Goal: Task Accomplishment & Management: Manage account settings

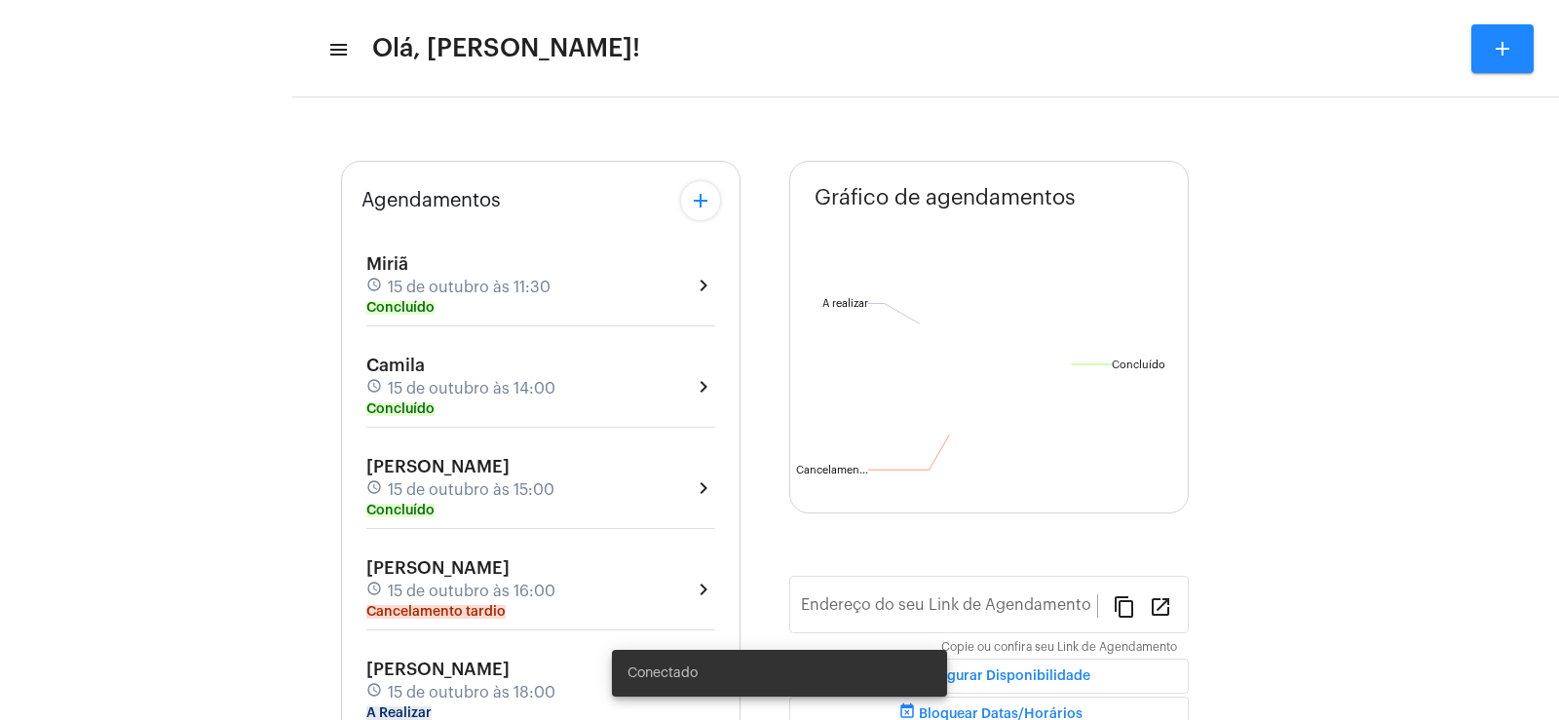
type input "[URL][DOMAIN_NAME]"
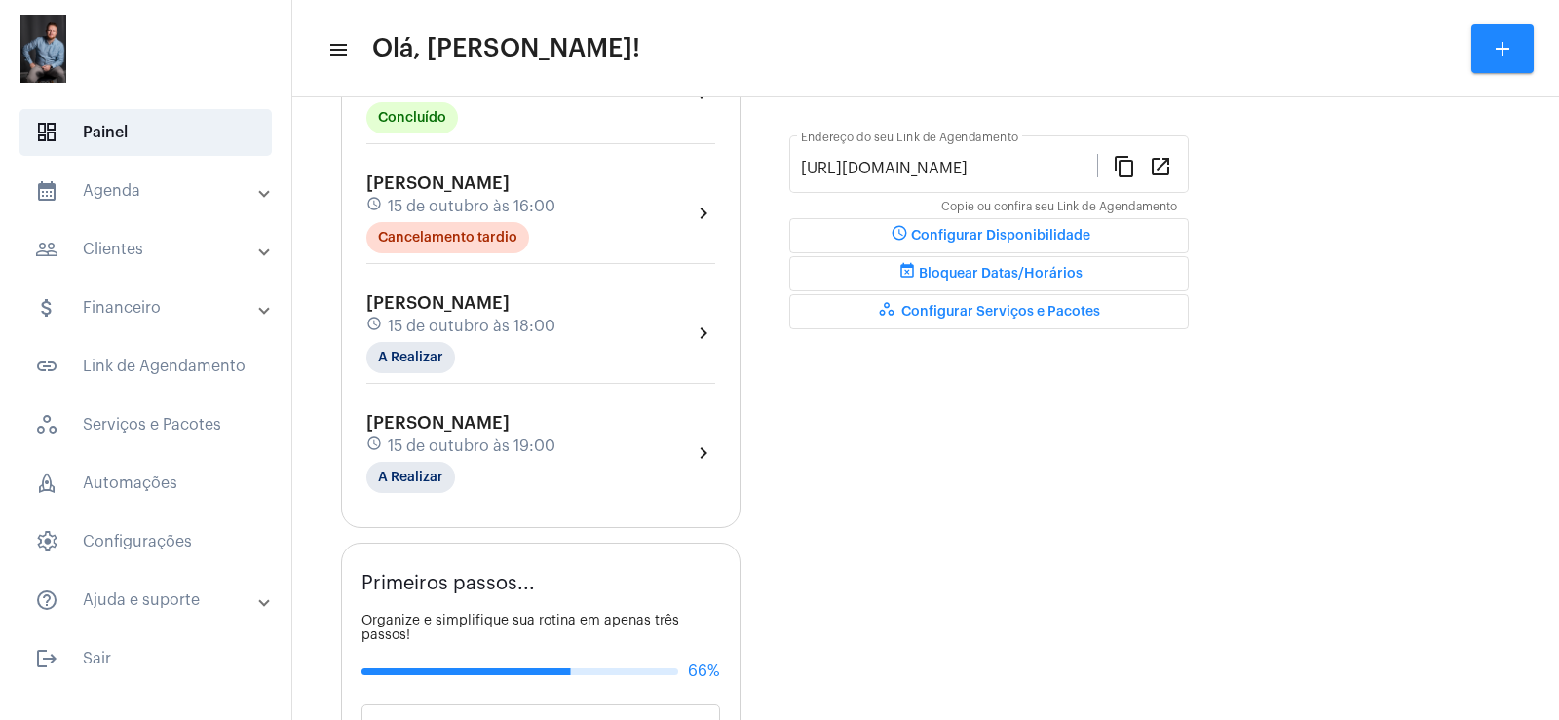
scroll to position [503, 0]
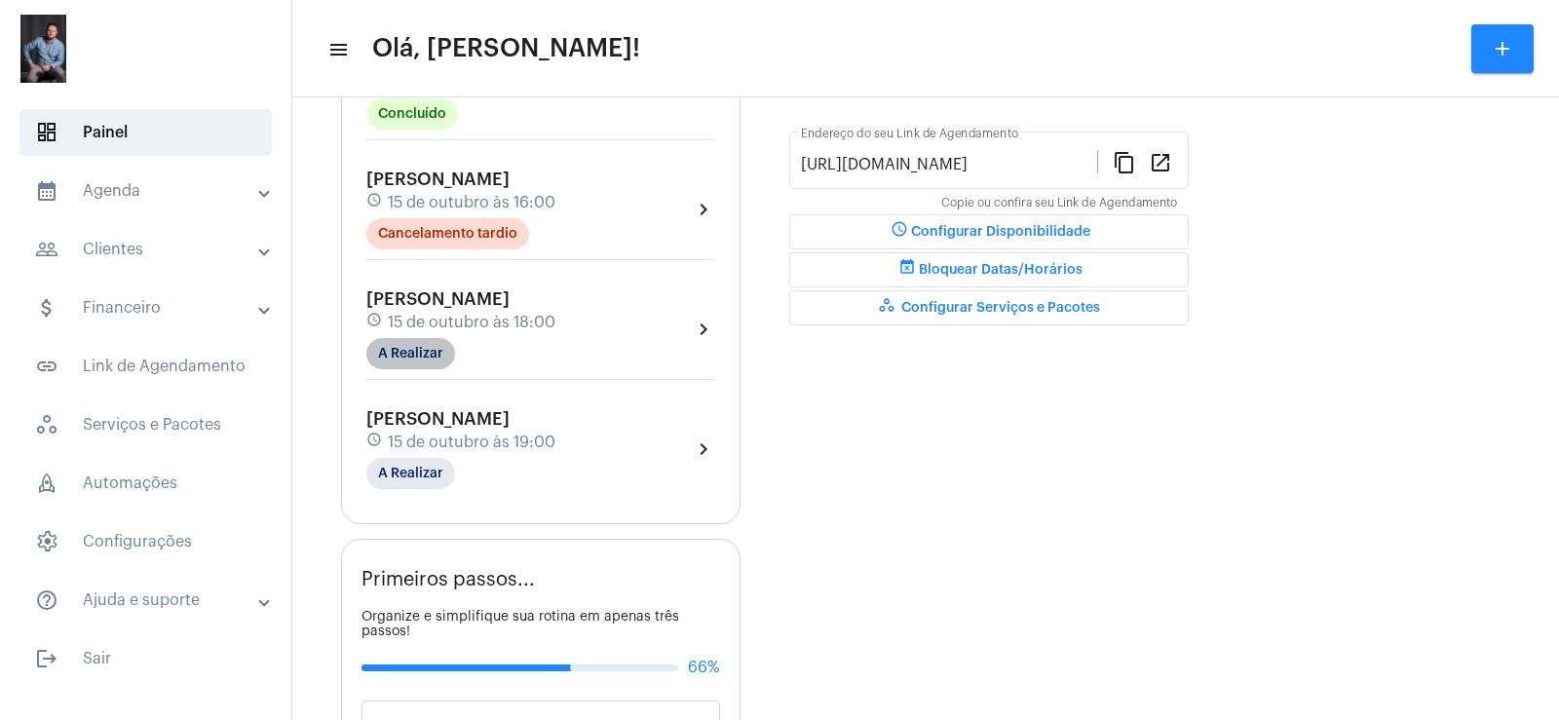
click at [395, 357] on mat-chip "A Realizar" at bounding box center [410, 353] width 89 height 31
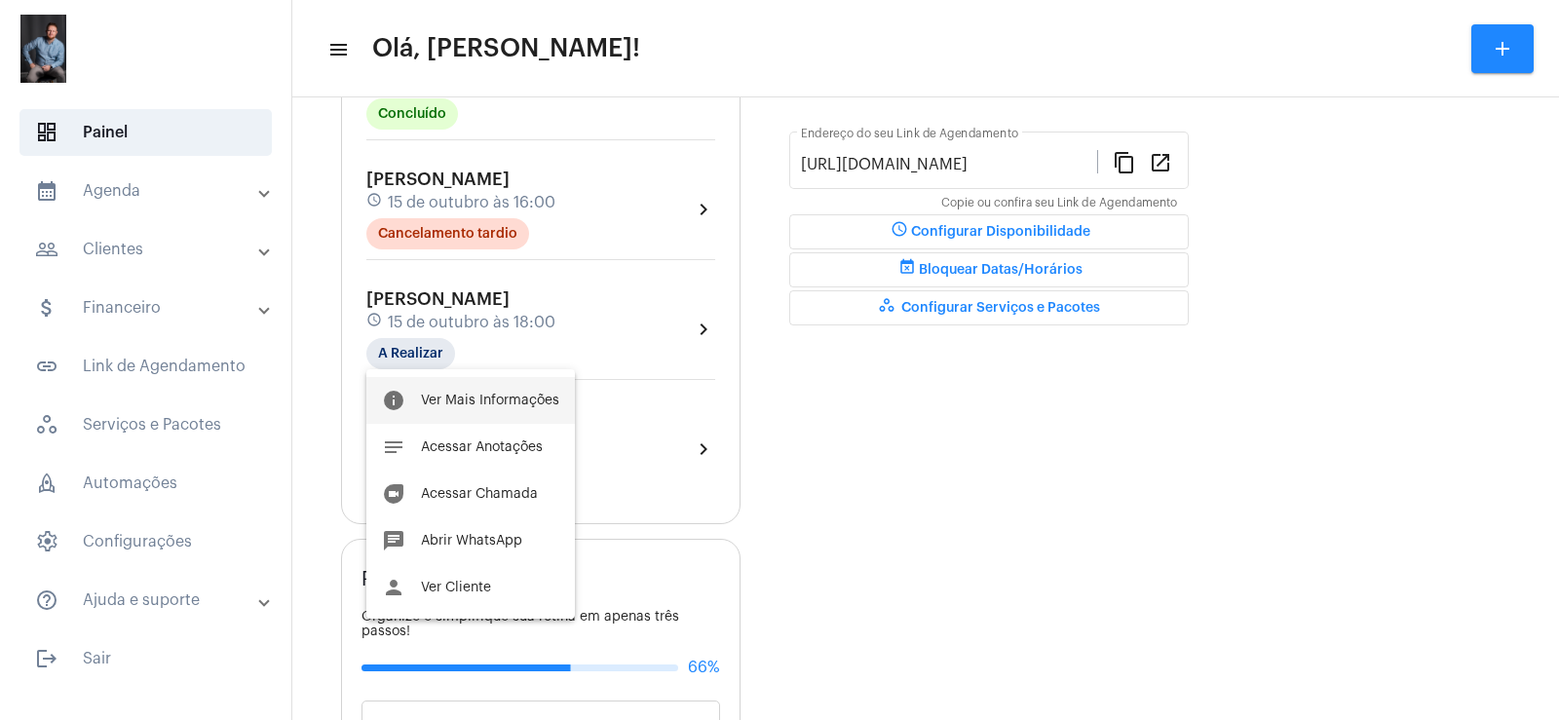
click at [455, 394] on span "Ver Mais Informações" at bounding box center [490, 401] width 138 height 14
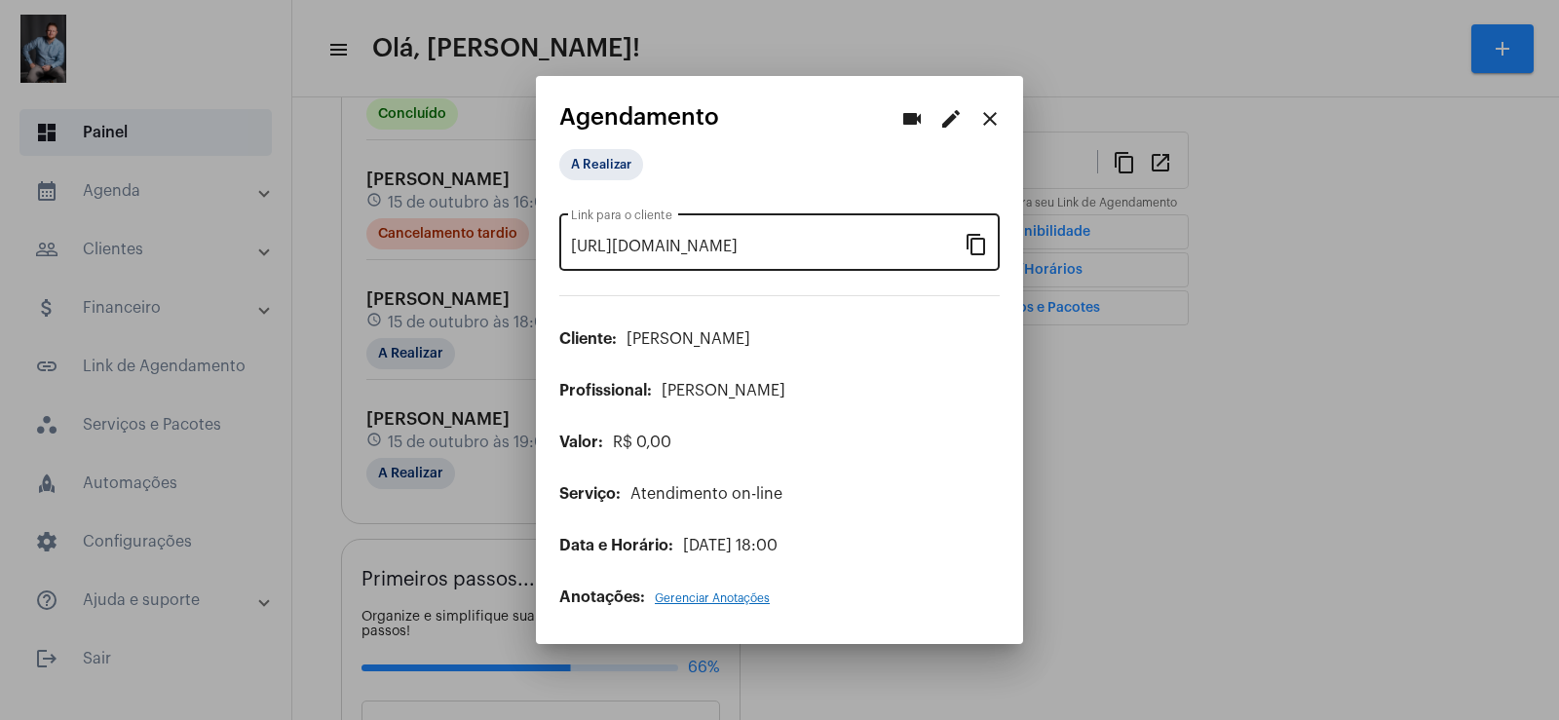
click at [977, 253] on mat-icon "content_copy" at bounding box center [976, 243] width 23 height 23
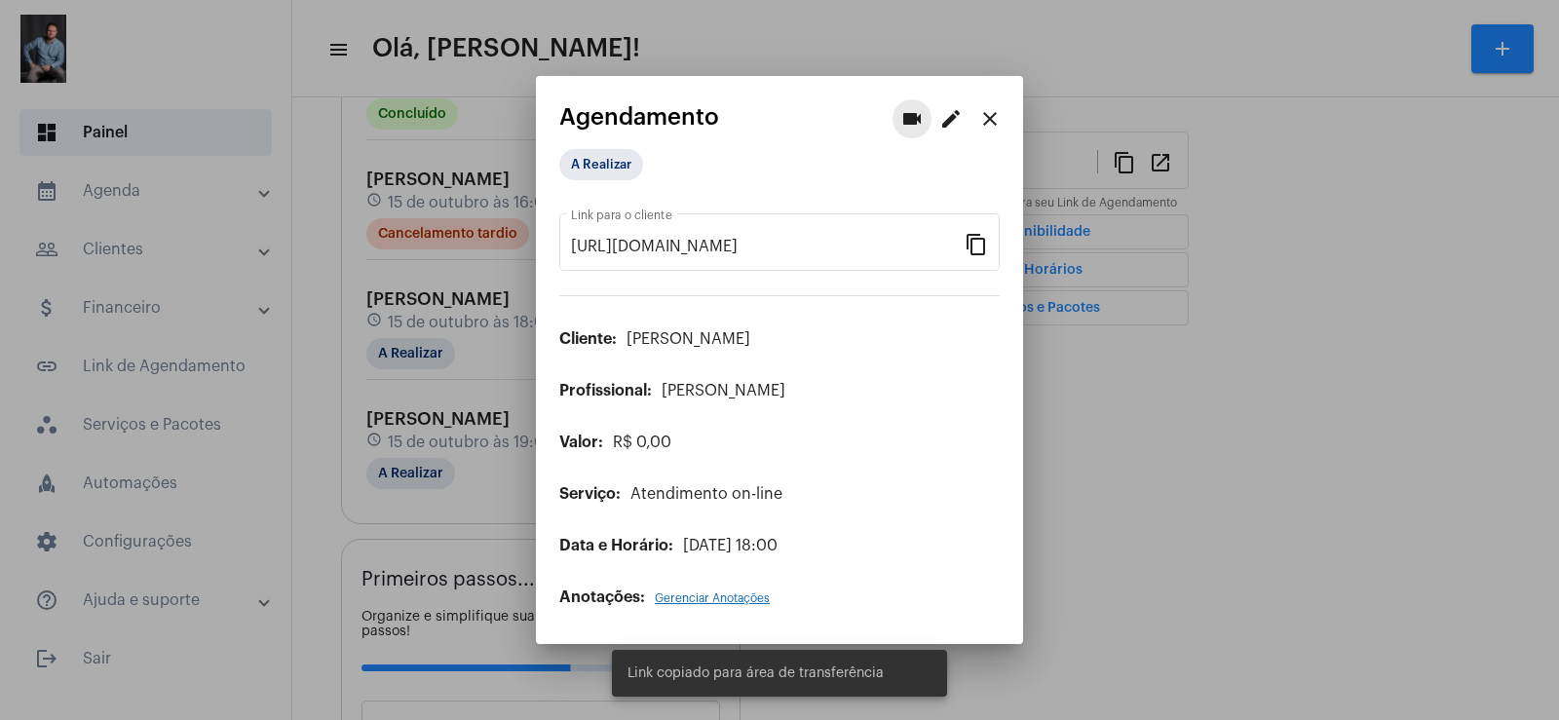
click at [908, 118] on mat-icon "videocam" at bounding box center [911, 118] width 23 height 23
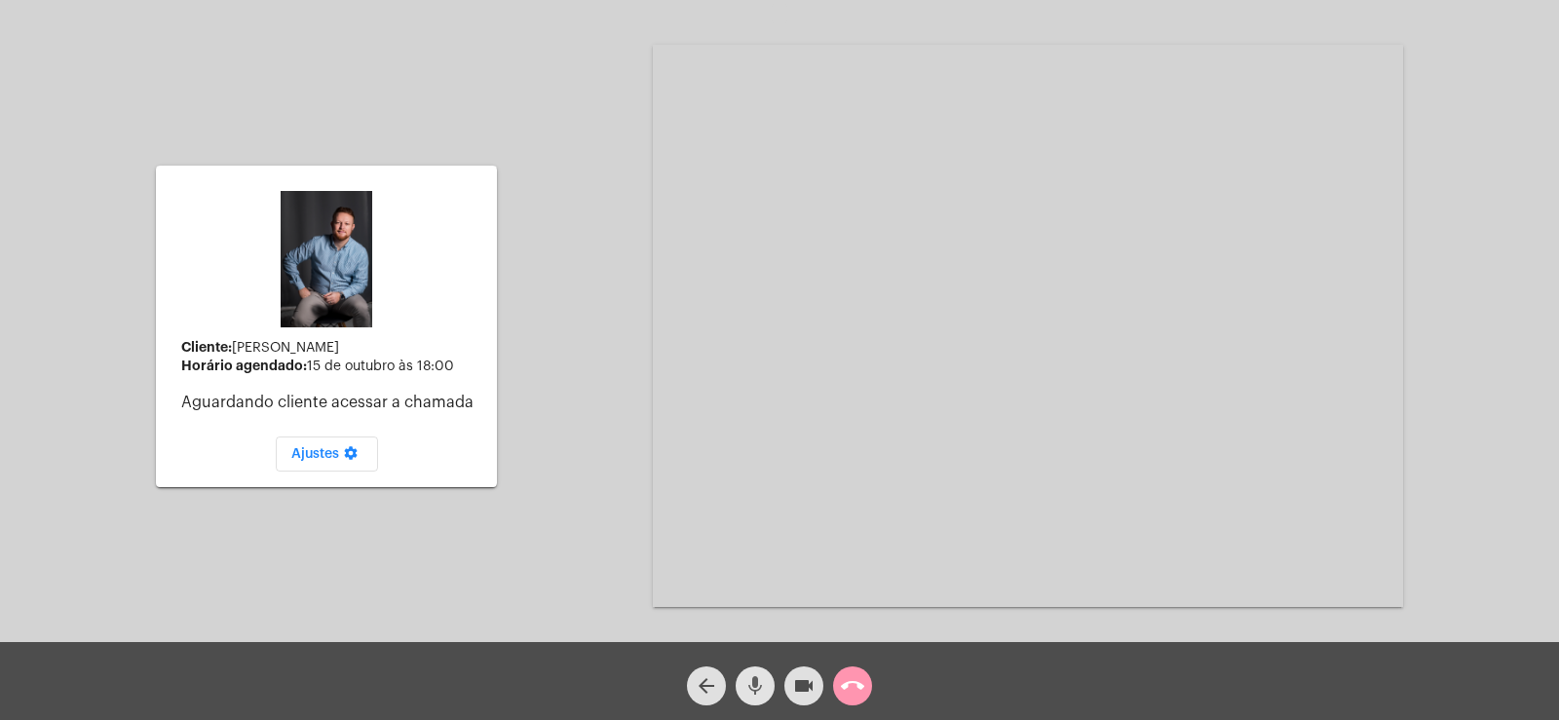
click at [756, 689] on mat-icon "mic" at bounding box center [754, 685] width 23 height 23
click at [799, 688] on mat-icon "videocam" at bounding box center [803, 685] width 23 height 23
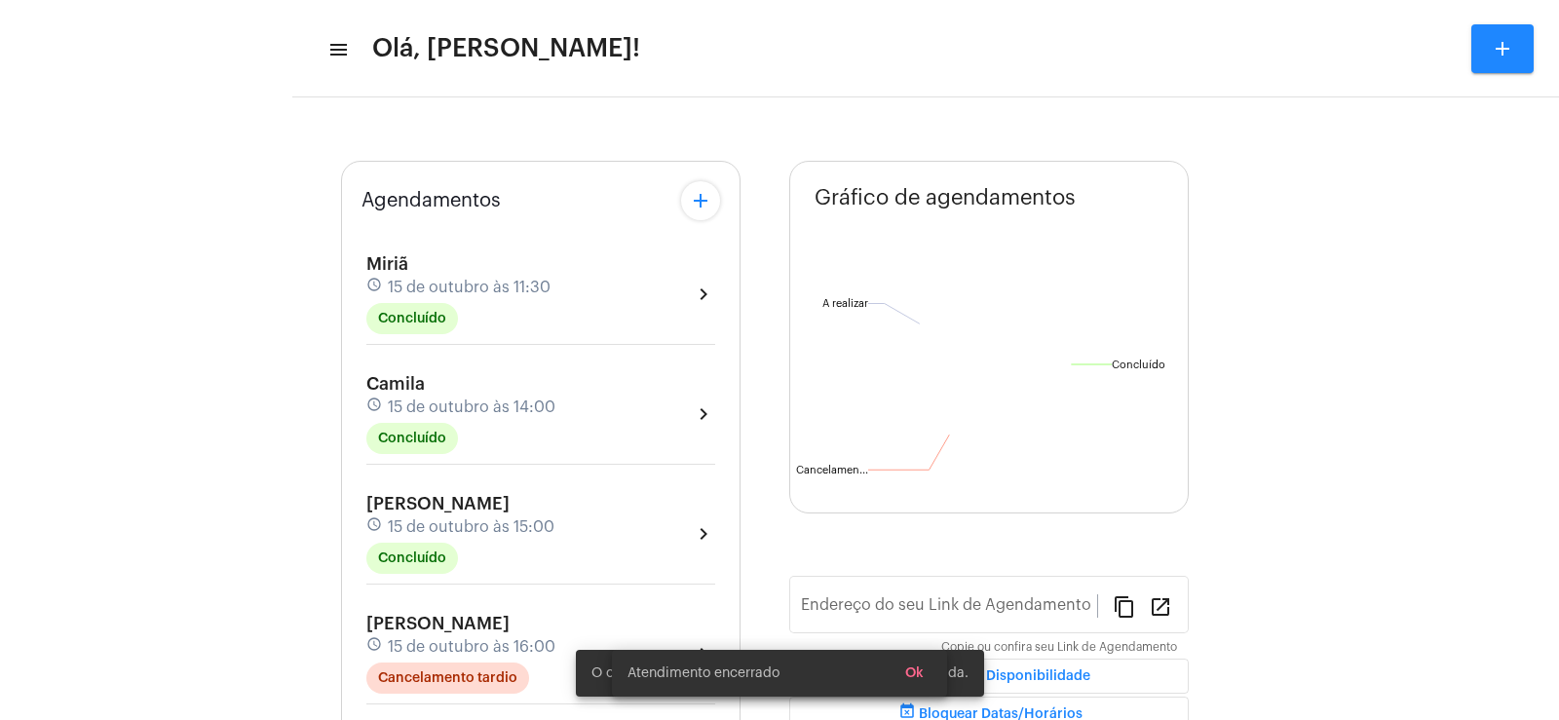
type input "[URL][DOMAIN_NAME]"
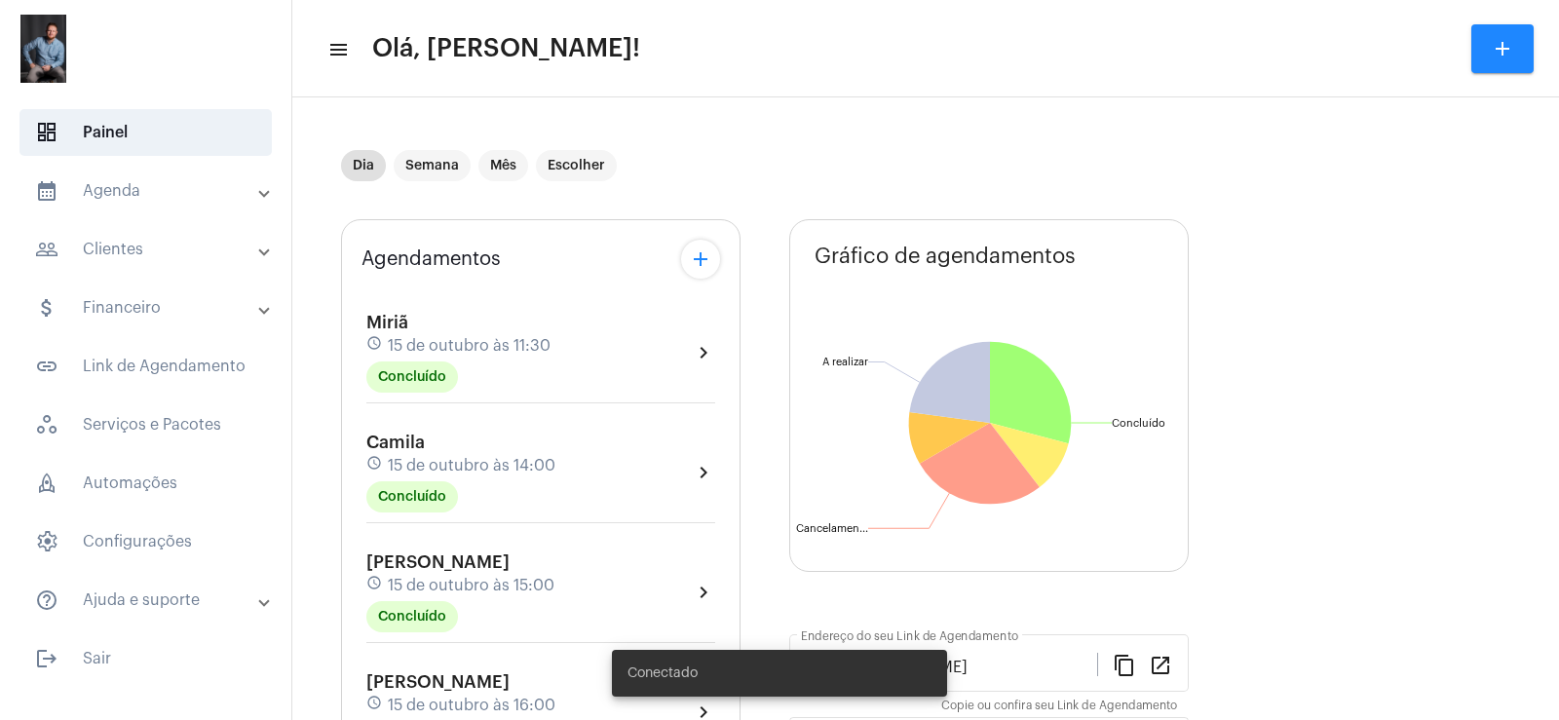
click at [42, 50] on img at bounding box center [44, 49] width 56 height 78
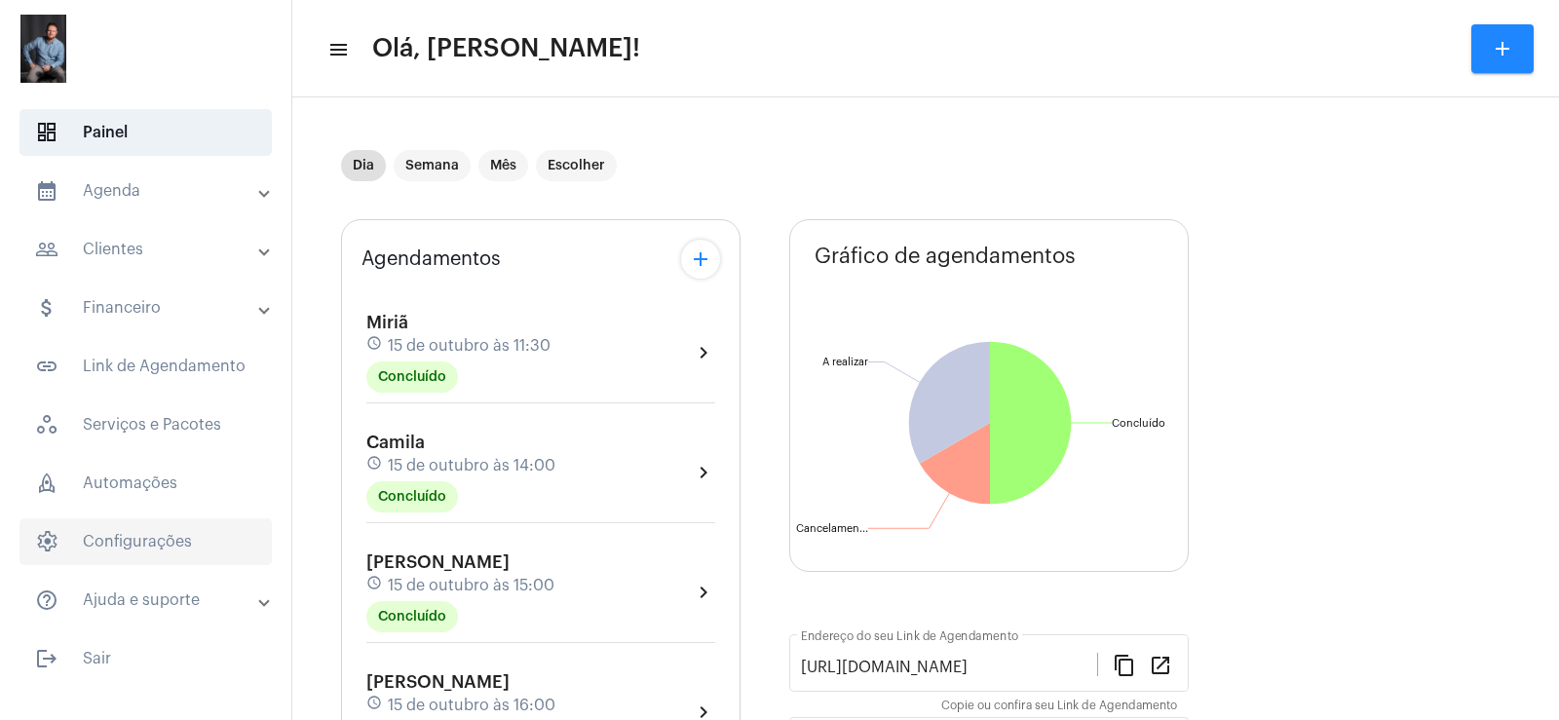
click at [145, 539] on span "settings Configurações" at bounding box center [145, 541] width 252 height 47
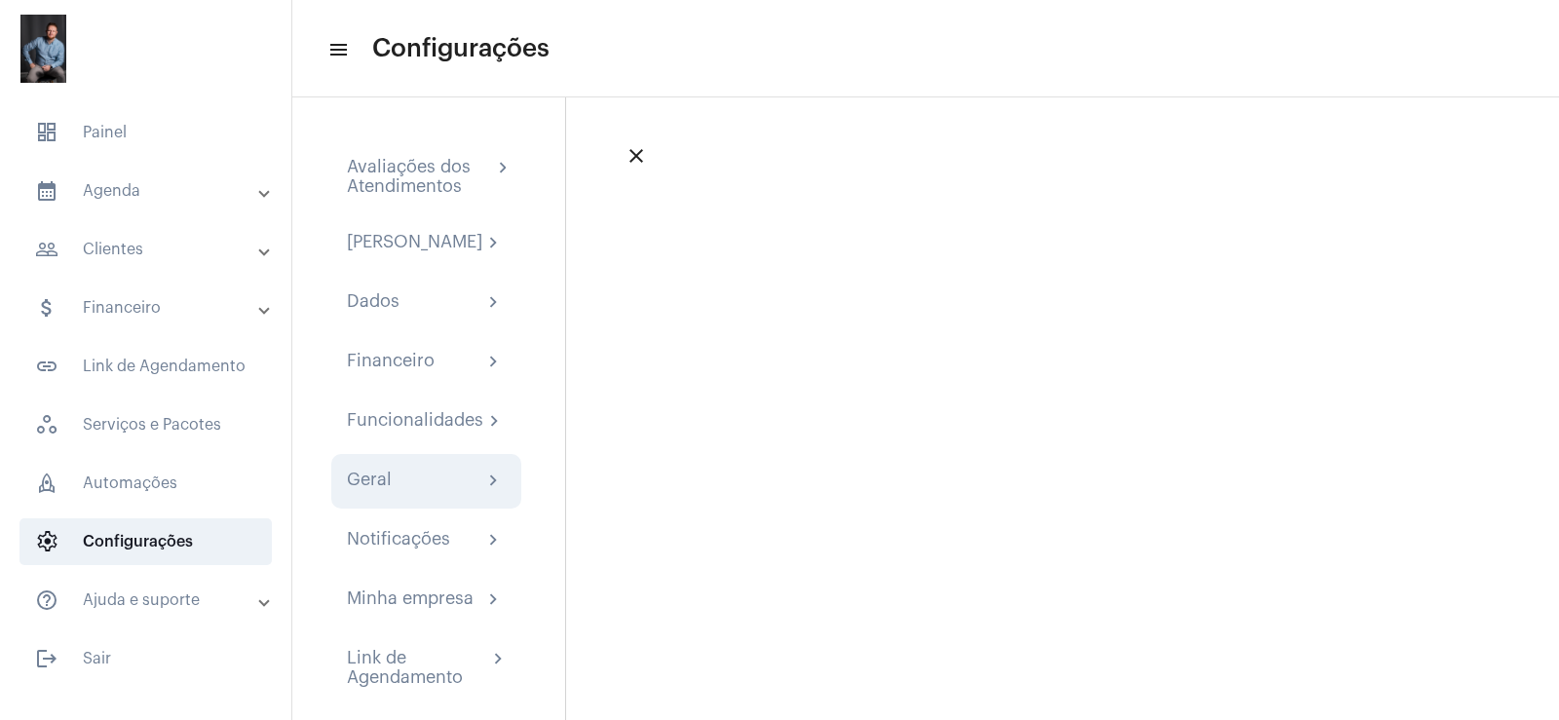
click at [440, 490] on div "Geral chevron_right" at bounding box center [426, 481] width 159 height 23
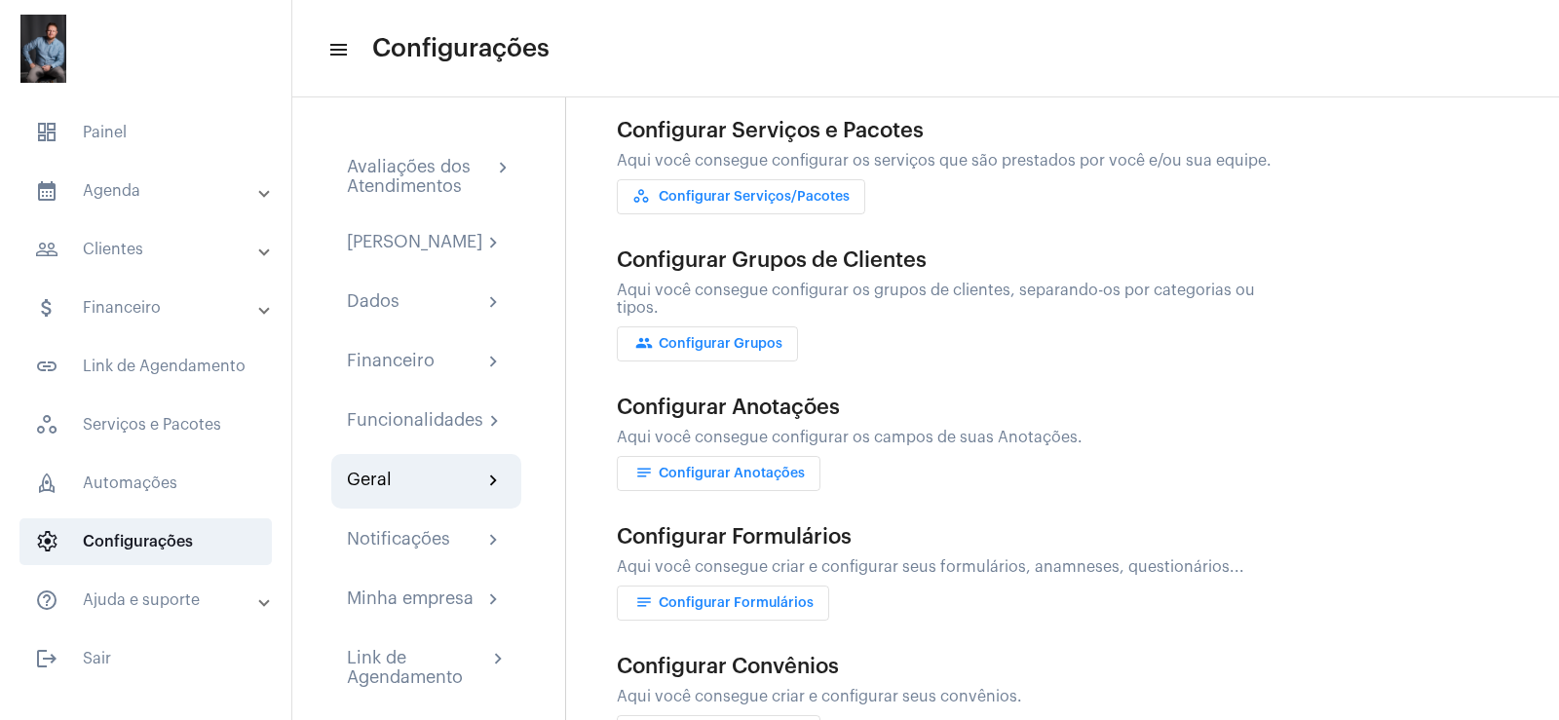
scroll to position [409, 0]
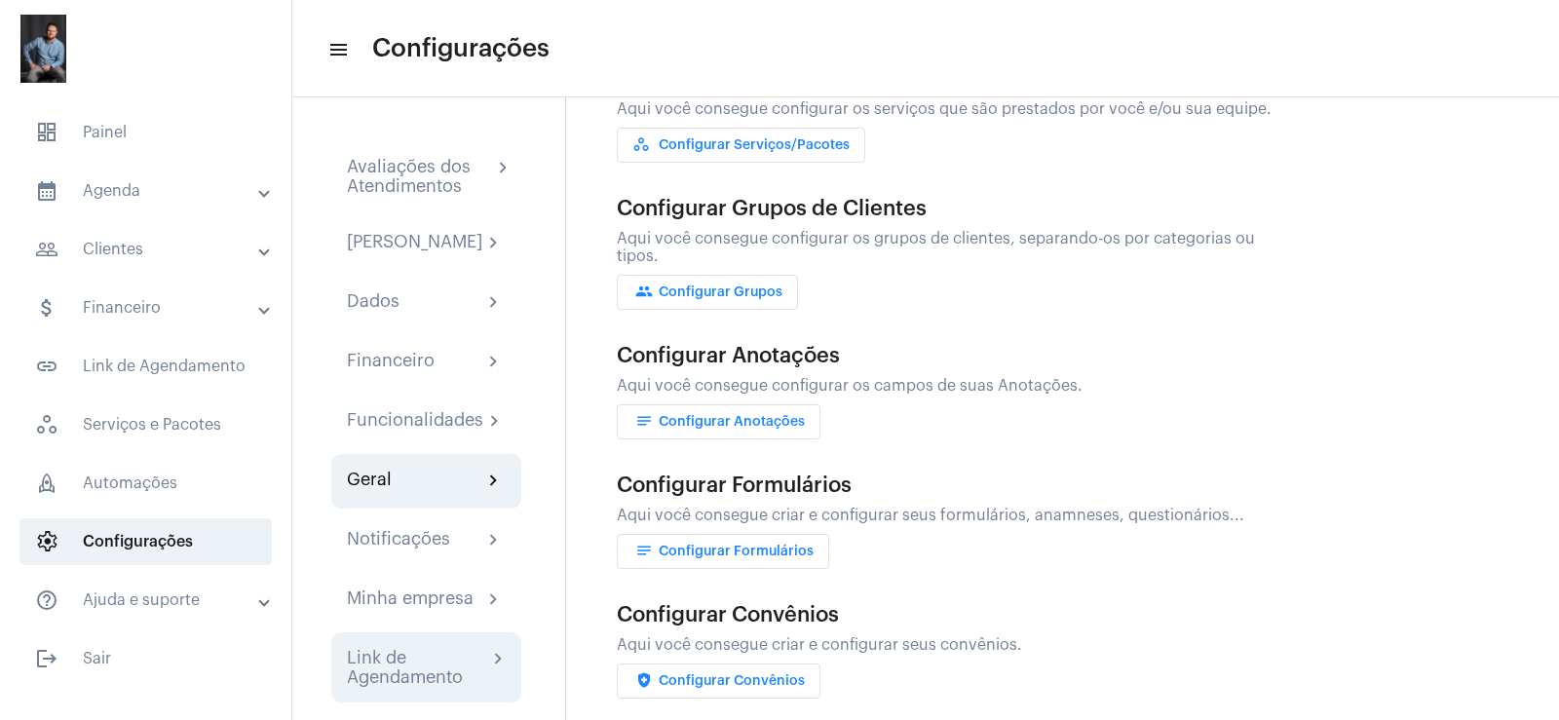
click at [392, 675] on div "Link de Agendamento" at bounding box center [417, 667] width 140 height 39
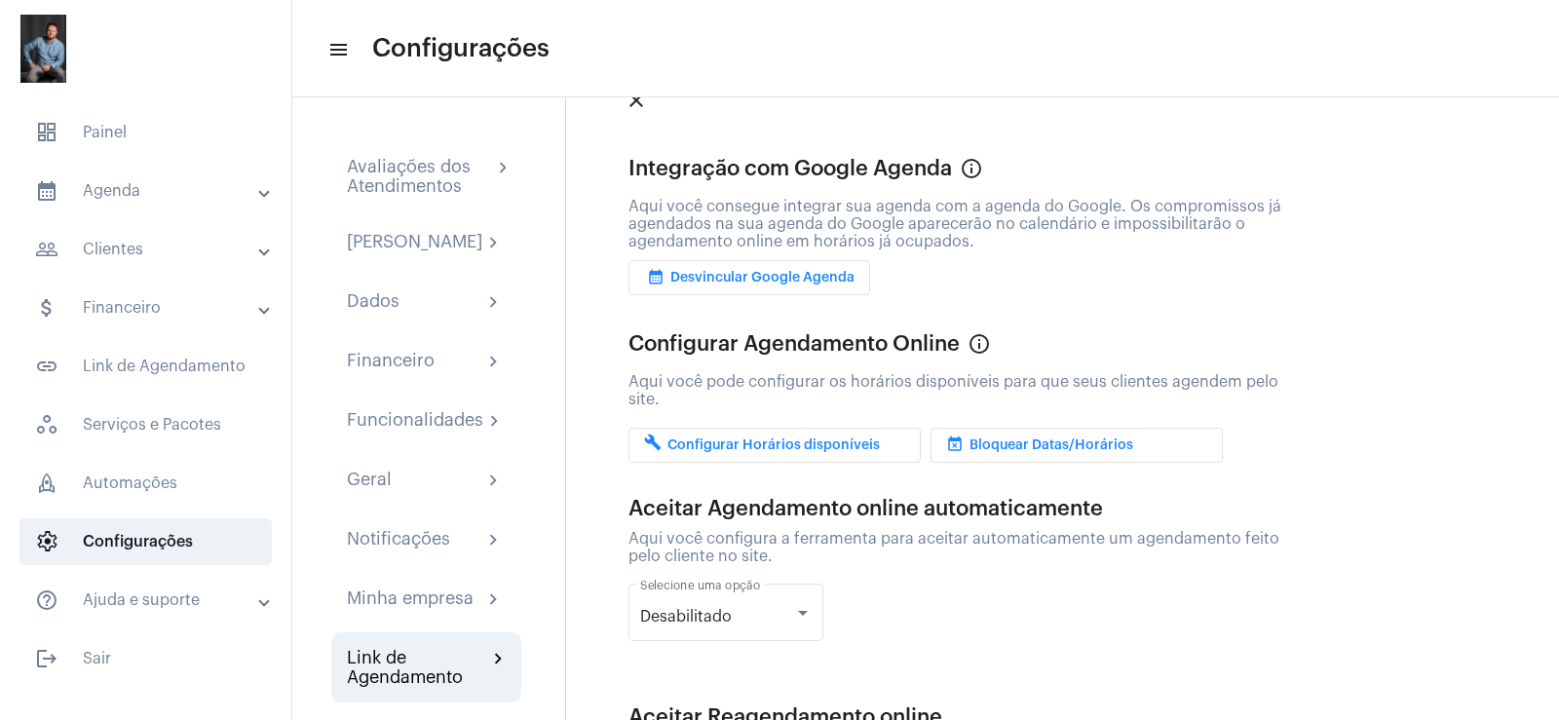
scroll to position [44, 0]
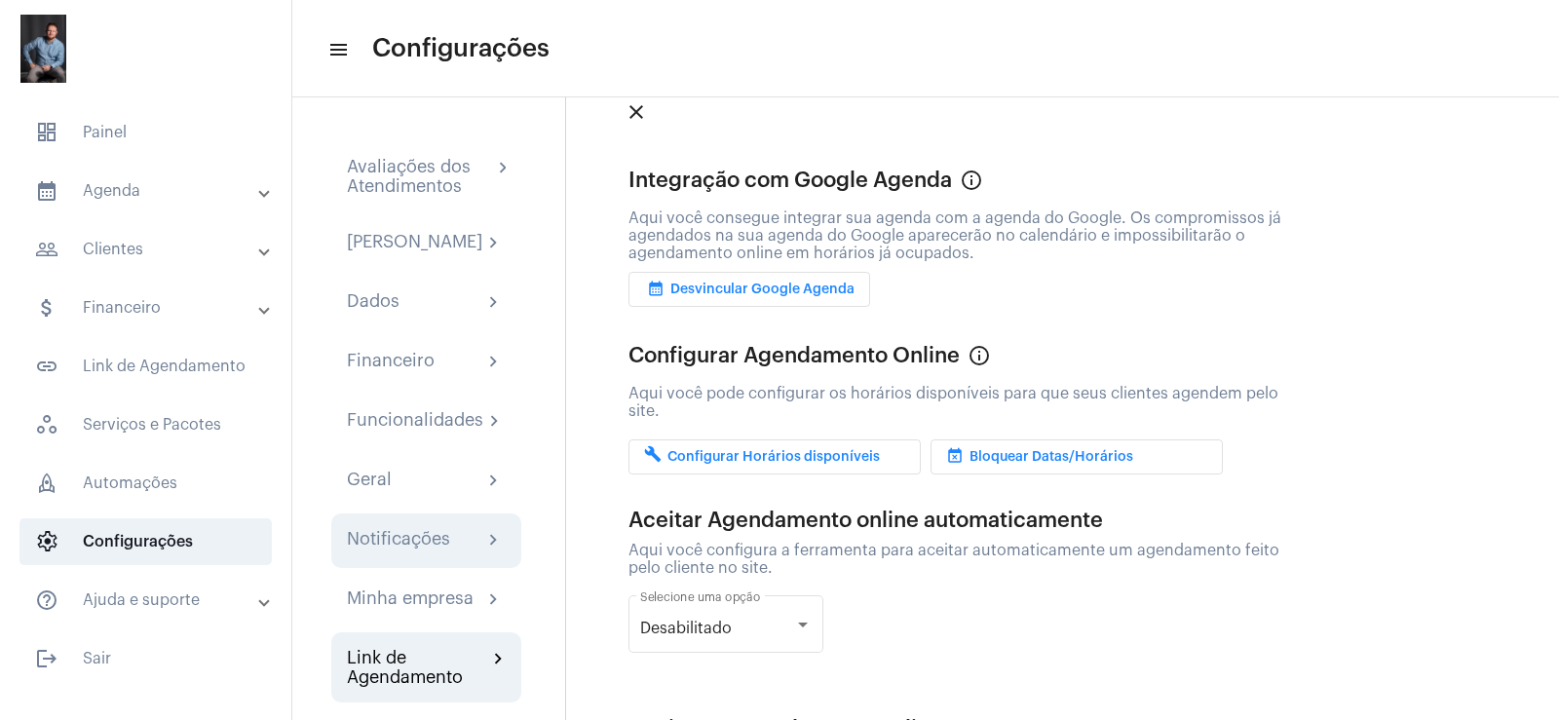
click at [411, 551] on div "Notificações" at bounding box center [398, 540] width 103 height 23
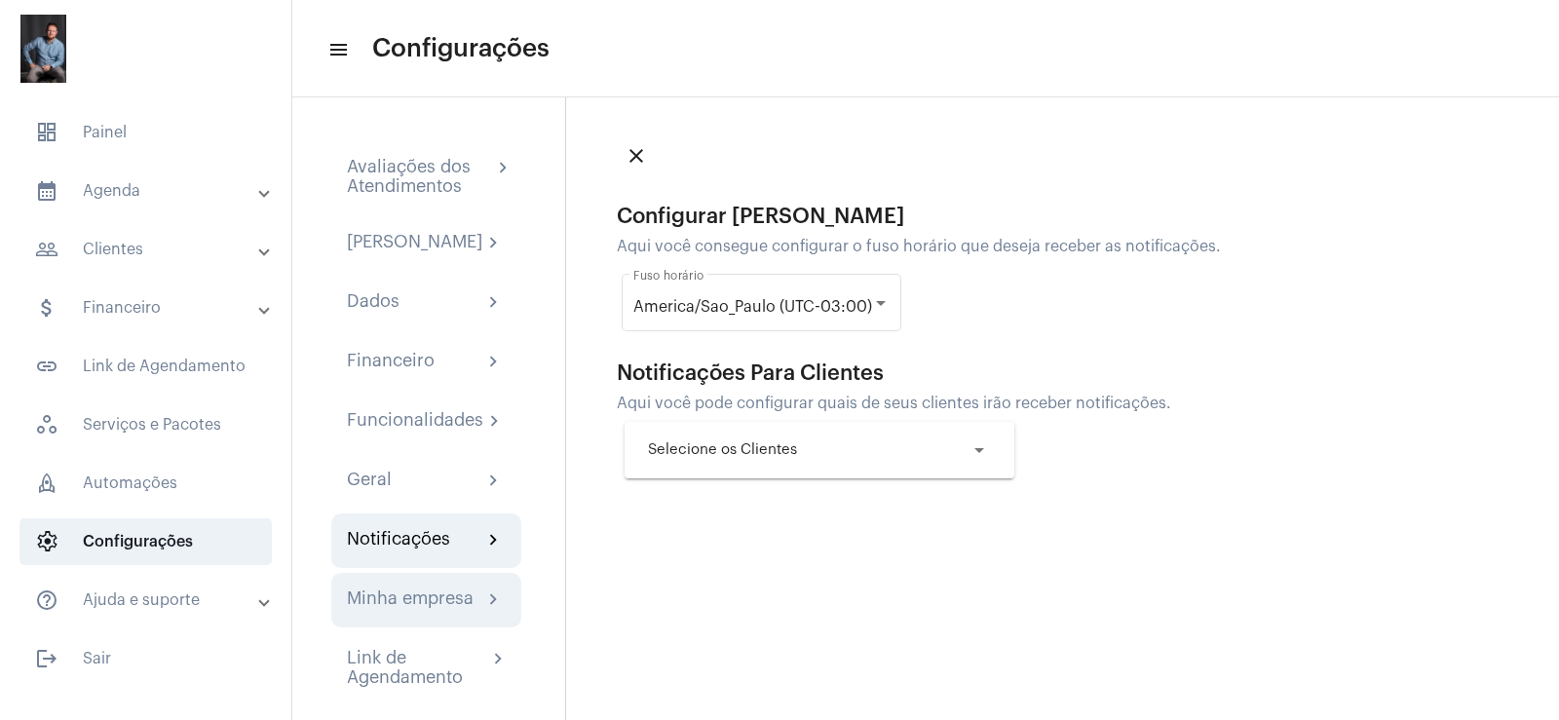
click at [408, 612] on div "Minha empresa" at bounding box center [410, 599] width 127 height 23
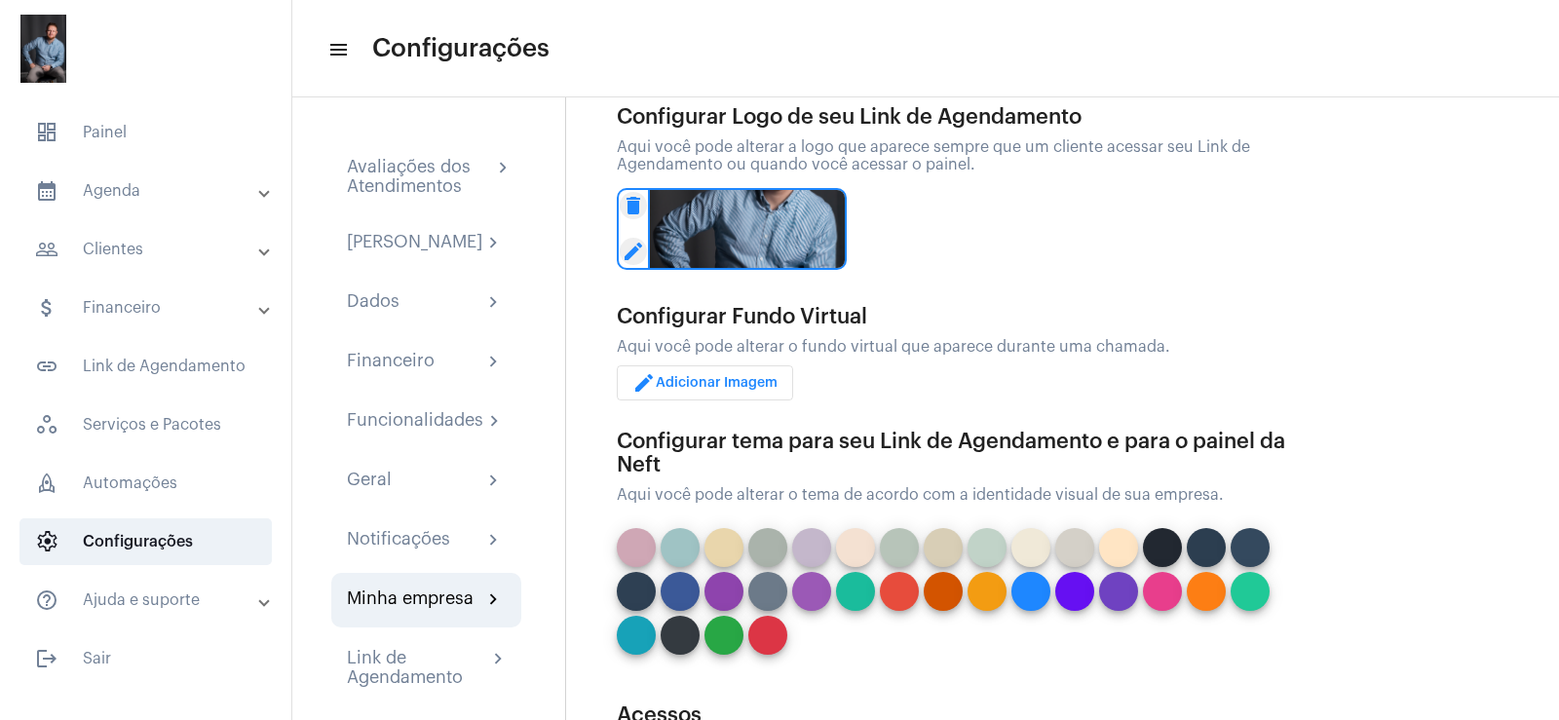
scroll to position [455, 0]
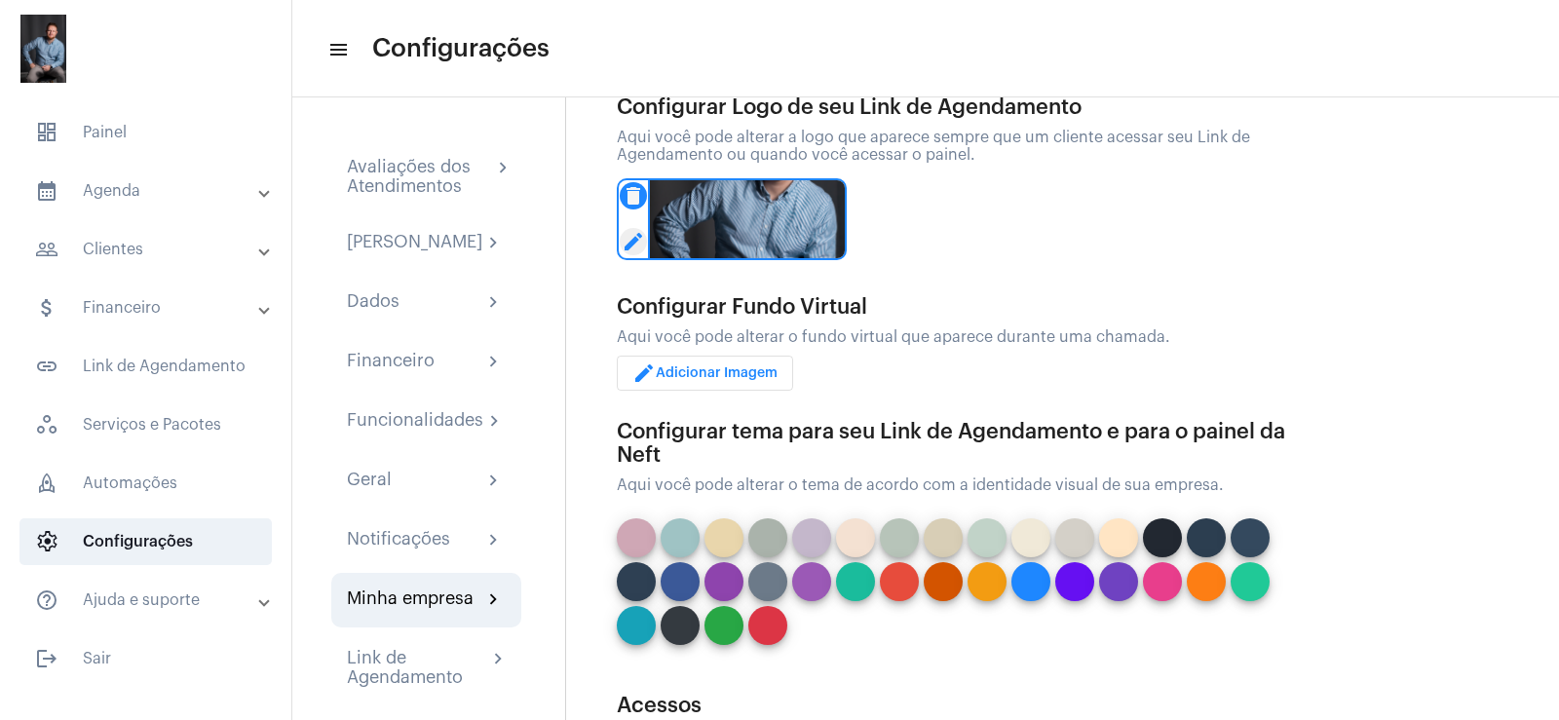
click at [637, 193] on mat-icon "delete" at bounding box center [633, 195] width 27 height 27
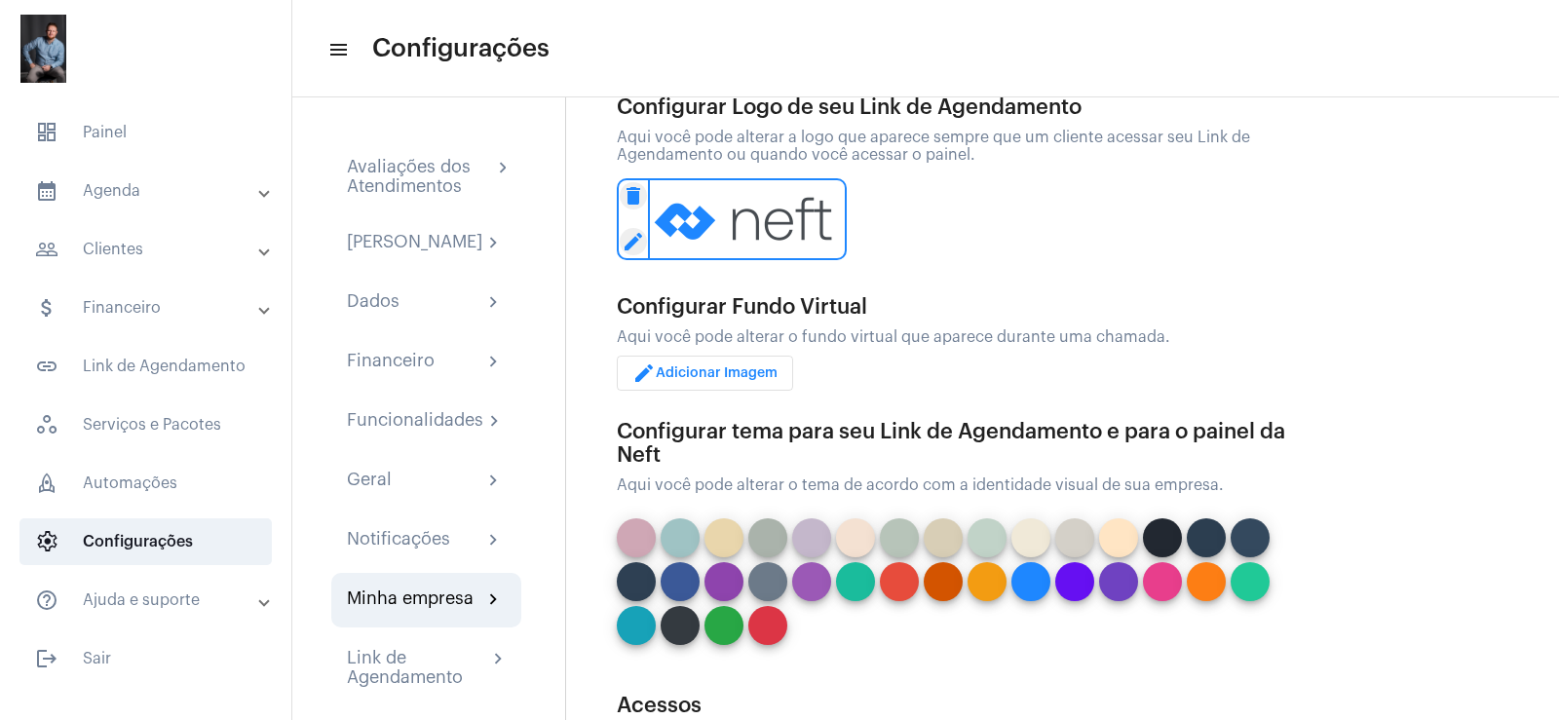
click at [945, 220] on div "delete edit" at bounding box center [958, 219] width 682 height 93
click at [1096, 214] on div "delete edit" at bounding box center [958, 219] width 682 height 93
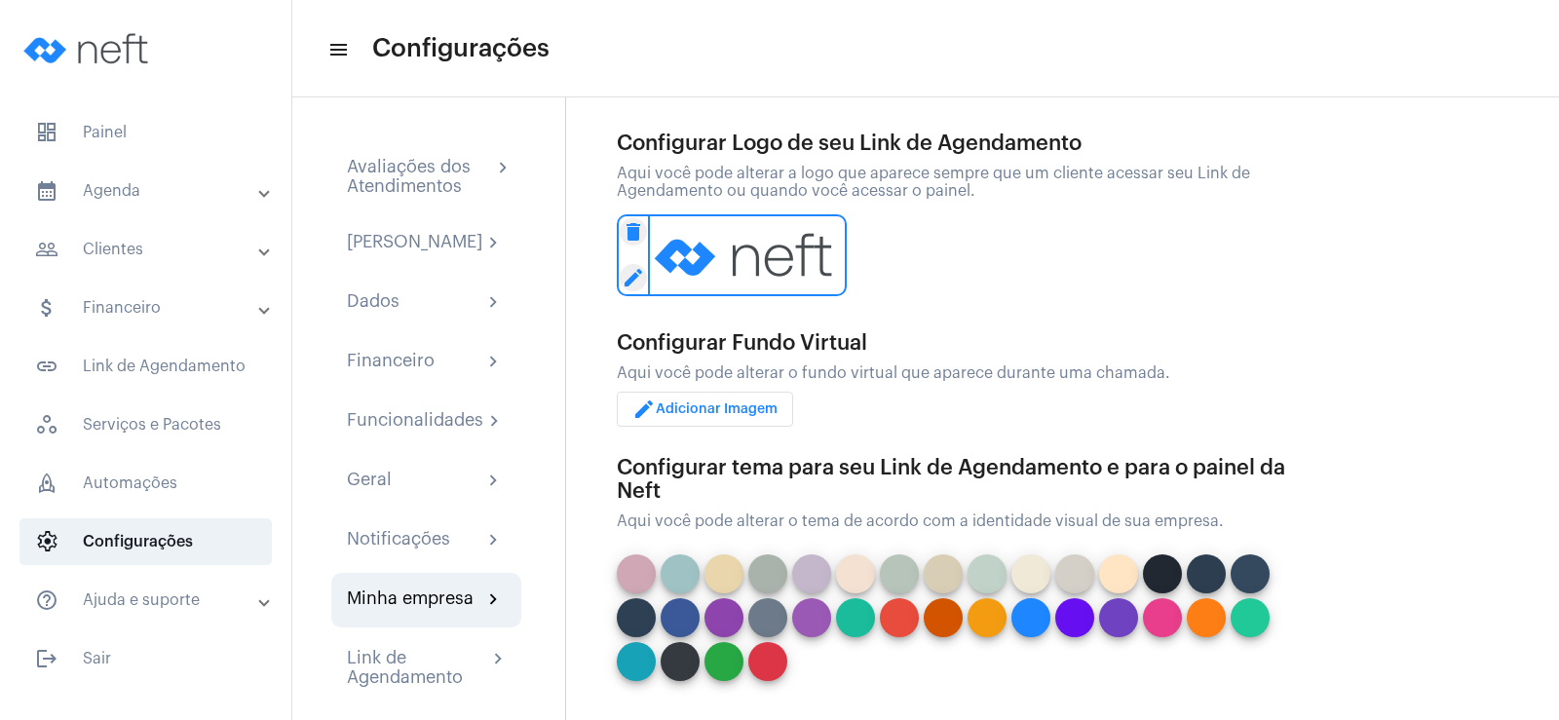
scroll to position [443, 0]
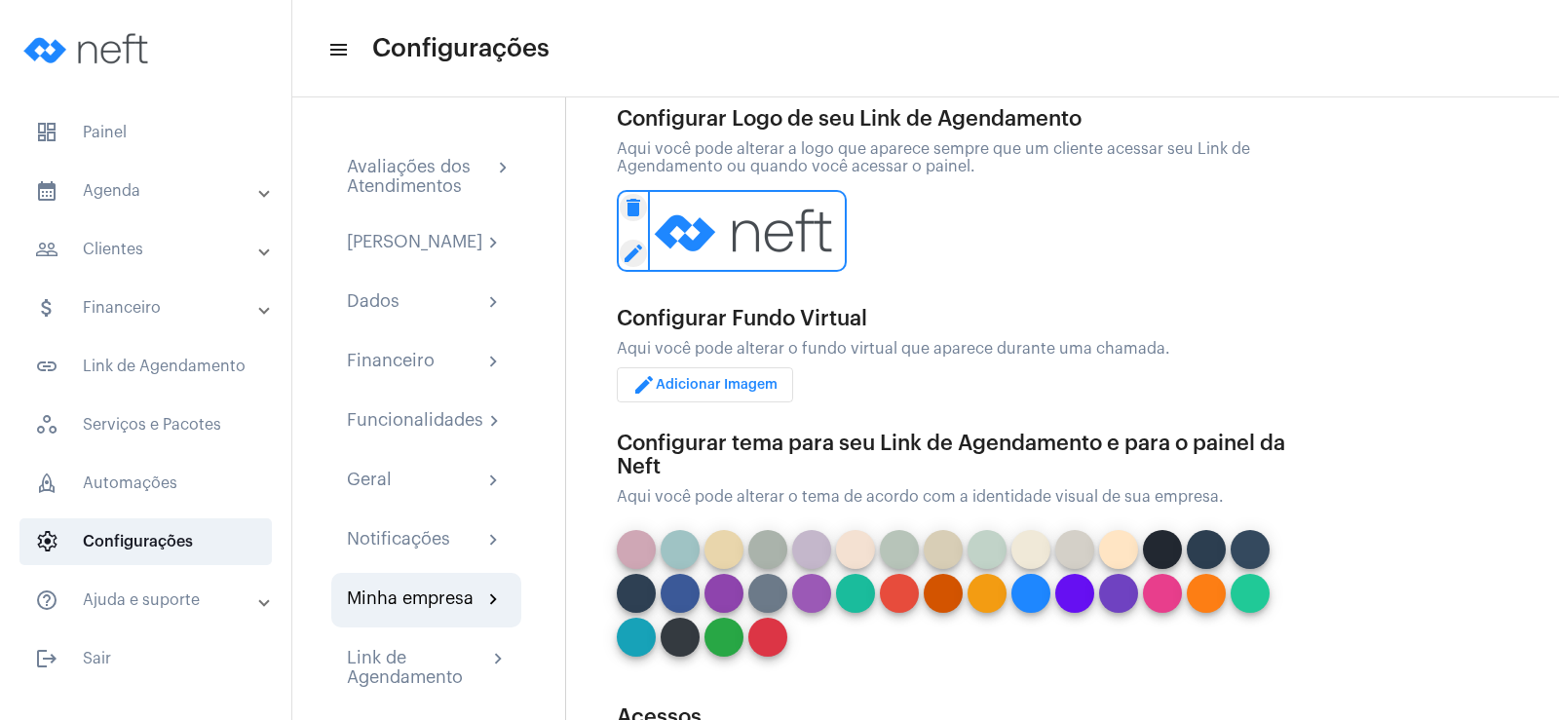
click at [686, 380] on span "edit Adicionar Imagem" at bounding box center [704, 385] width 145 height 14
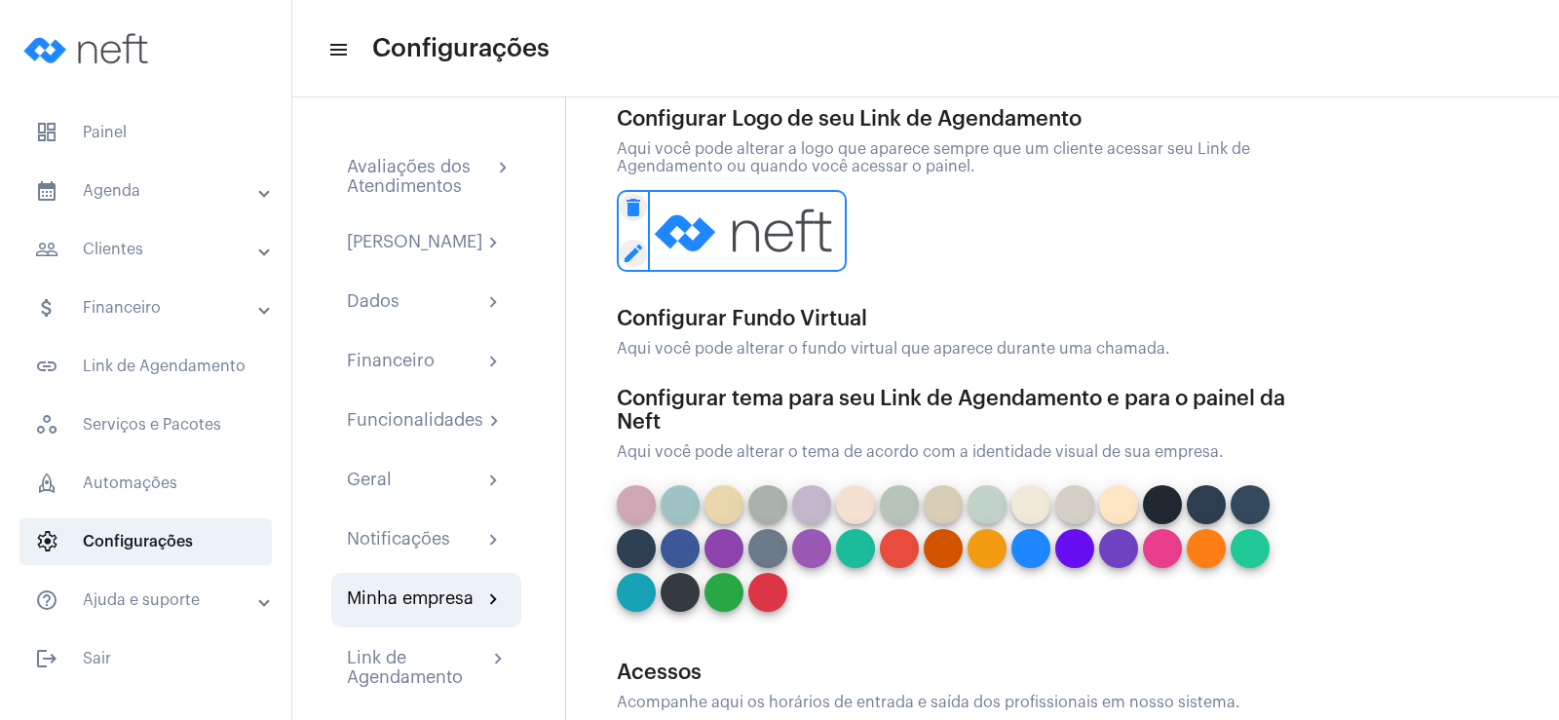
click at [815, 350] on div "Aqui você pode alterar o fundo virtual que aparece durante uma chamada." at bounding box center [958, 349] width 682 height 18
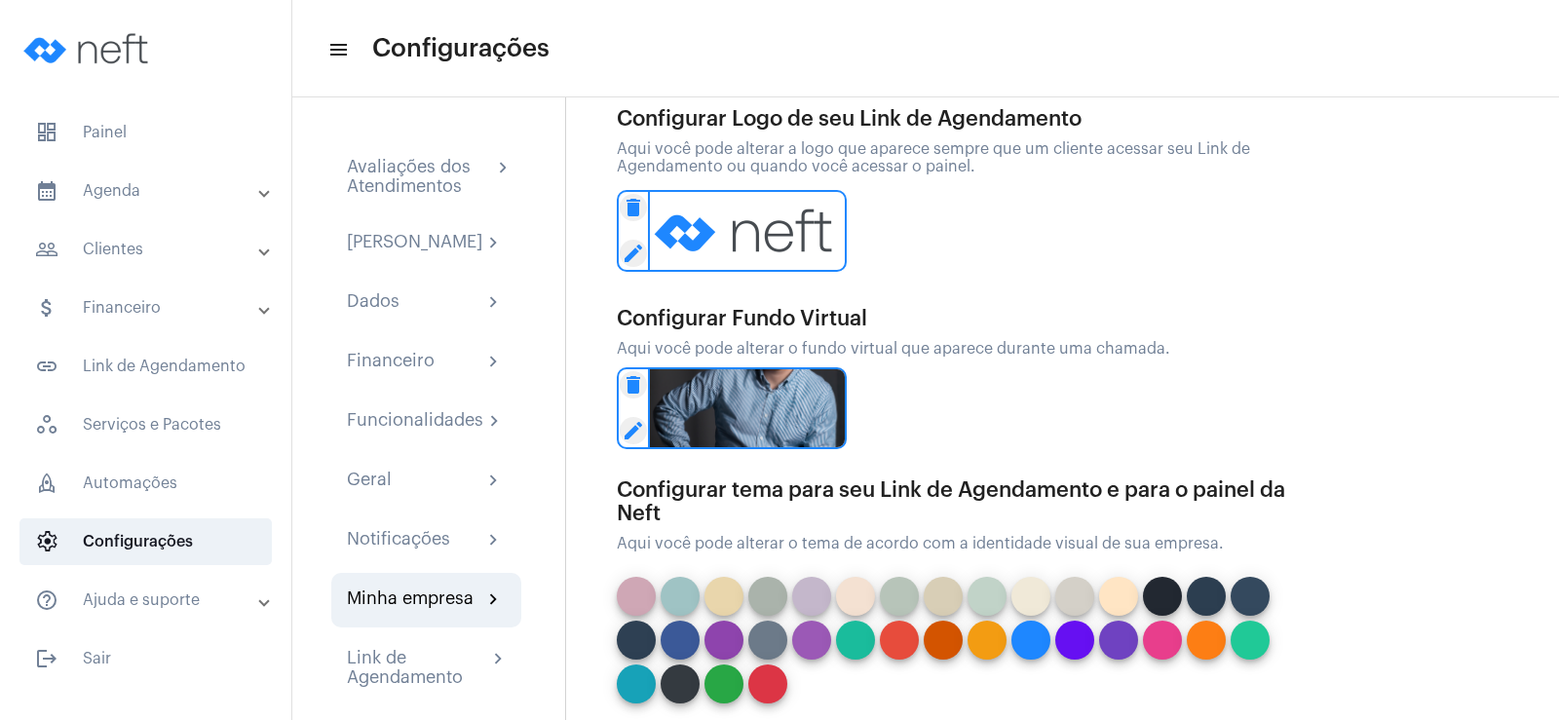
click at [1154, 239] on div "delete edit" at bounding box center [958, 231] width 682 height 93
click at [625, 384] on mat-icon "delete" at bounding box center [633, 384] width 27 height 27
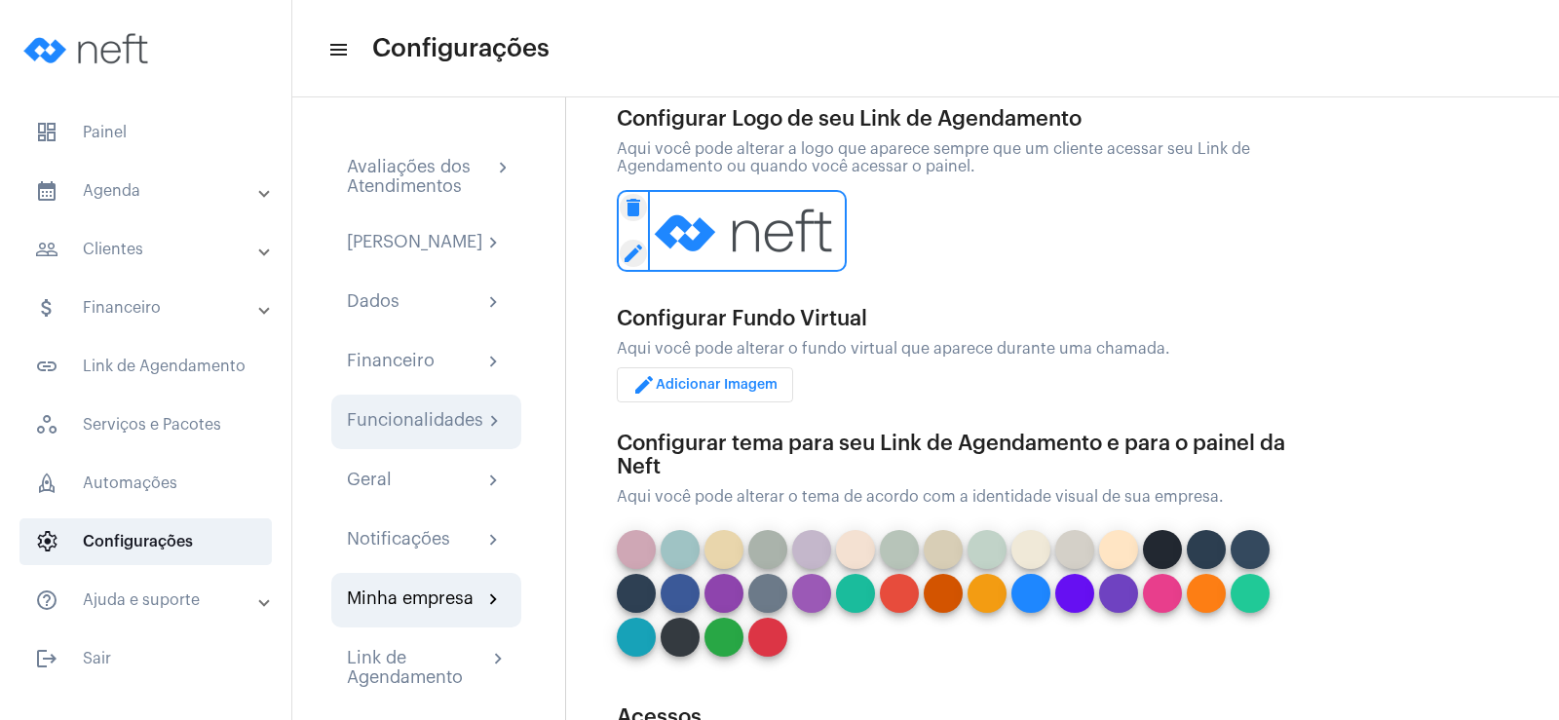
click at [414, 434] on div "Funcionalidades" at bounding box center [415, 421] width 136 height 23
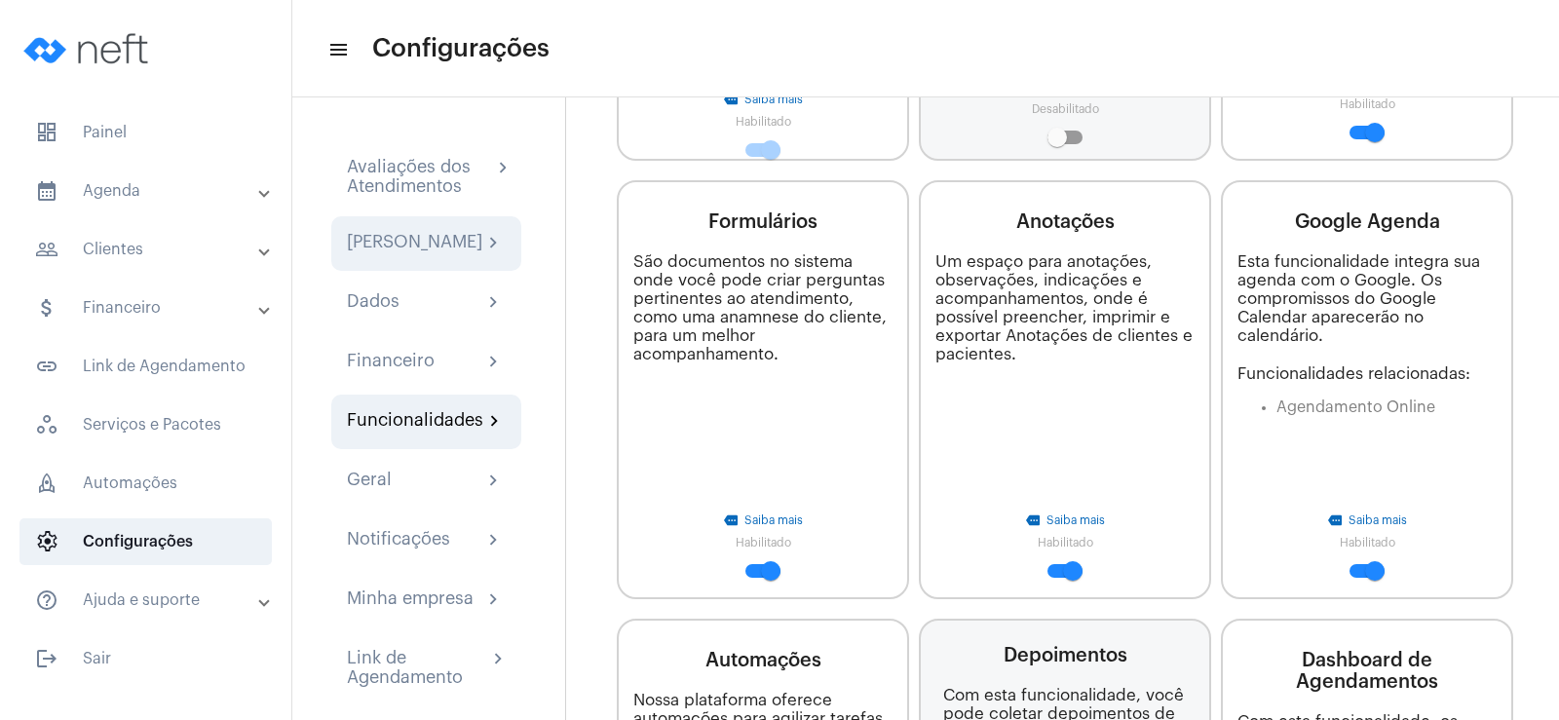
click at [400, 250] on div "Minha Assinatura" at bounding box center [414, 243] width 135 height 23
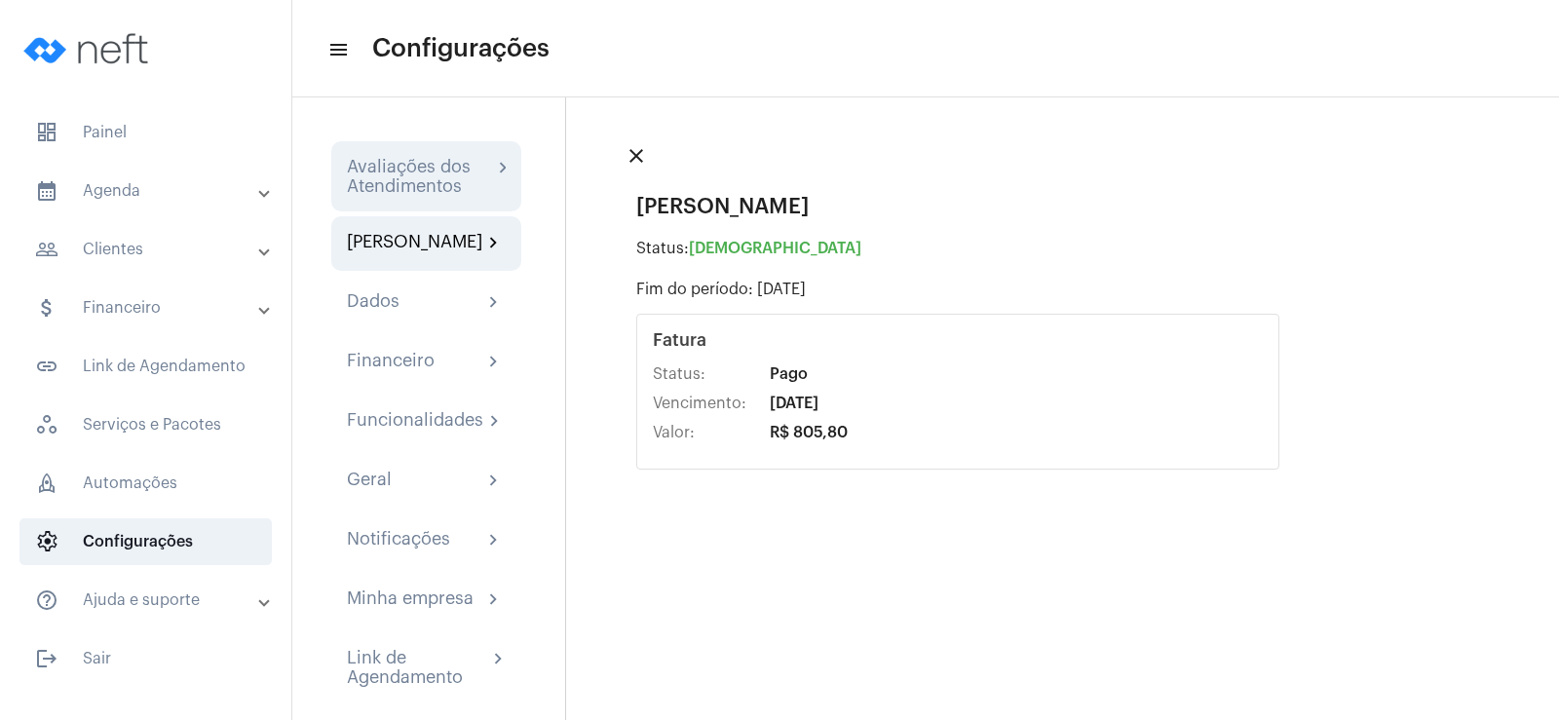
click at [420, 162] on div "Avaliações dos Atendimentos" at bounding box center [419, 176] width 145 height 39
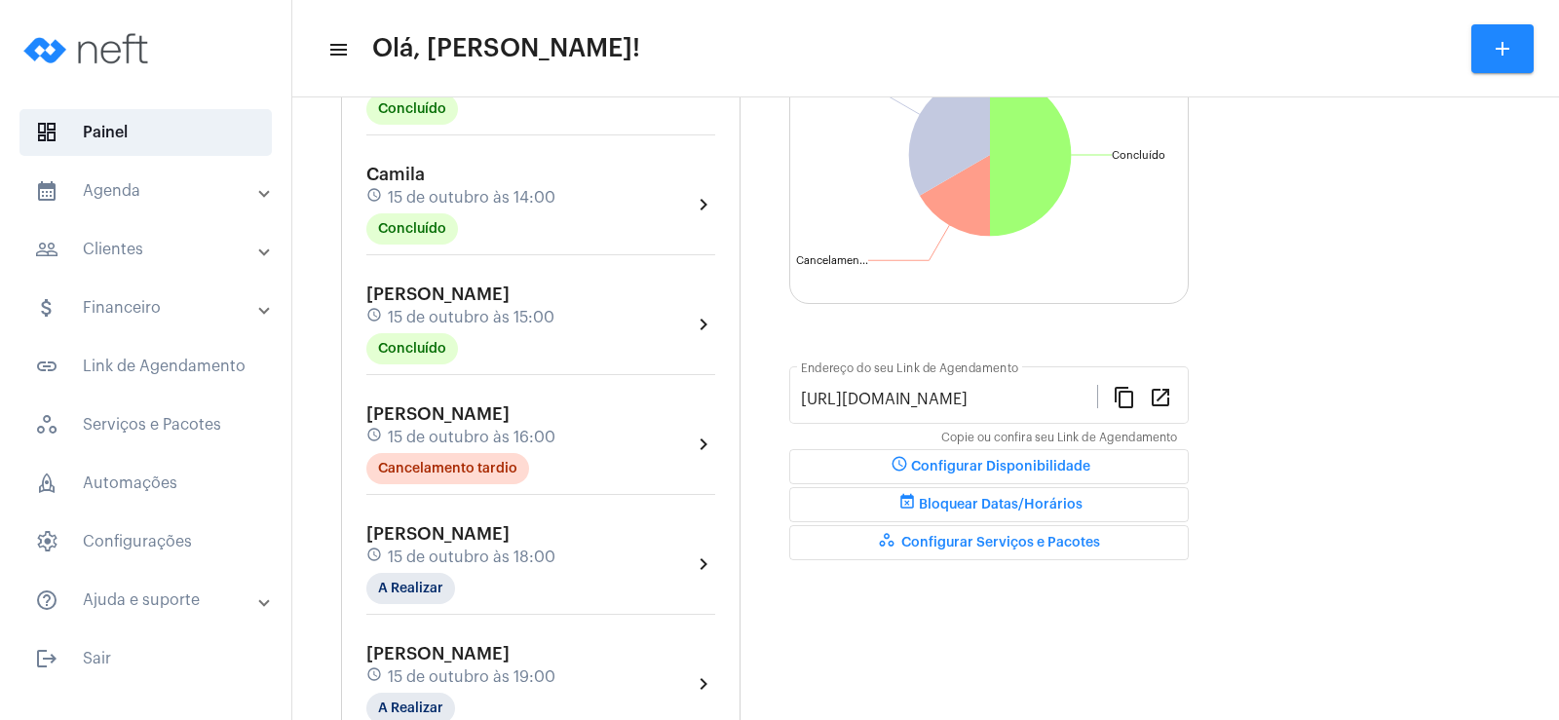
scroll to position [281, 0]
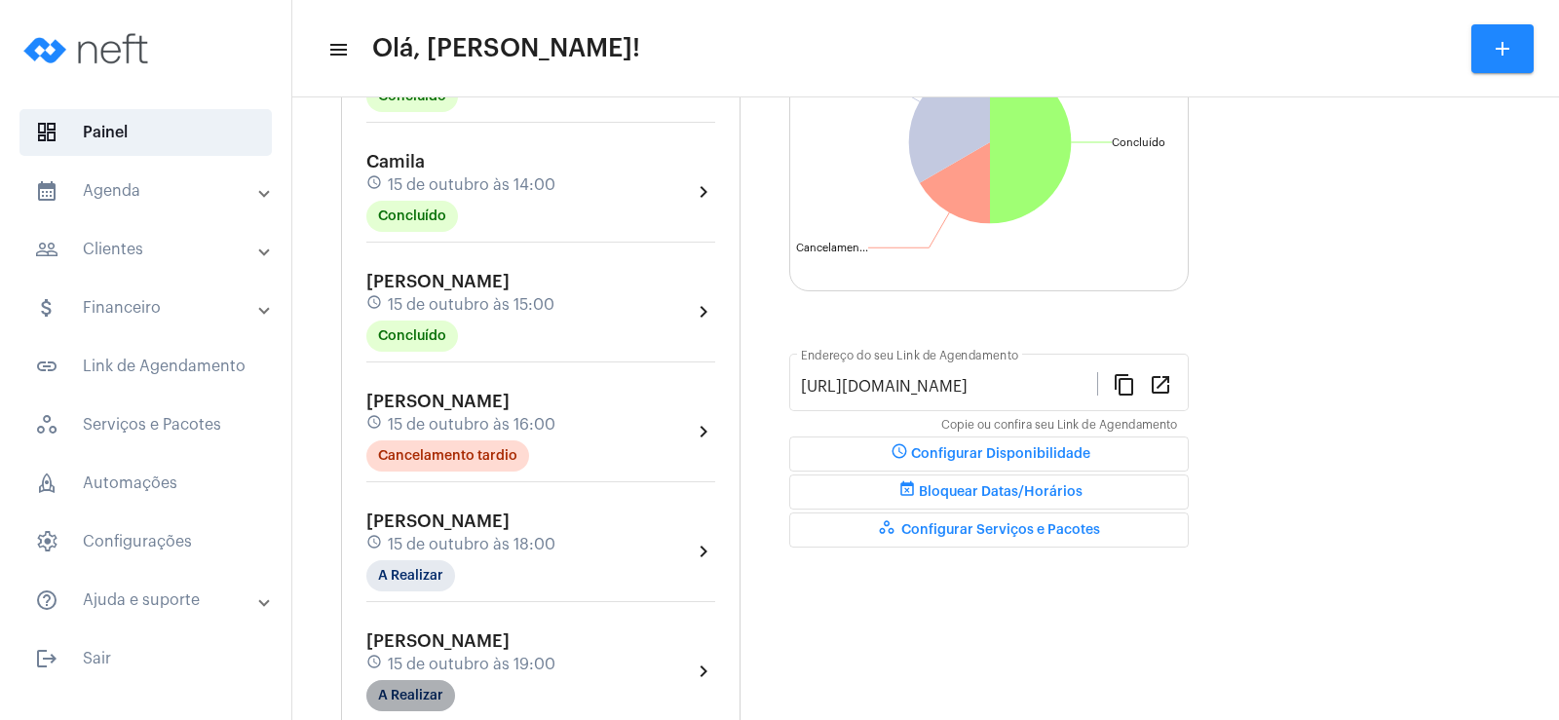
click at [424, 694] on mat-chip "A Realizar" at bounding box center [410, 695] width 89 height 31
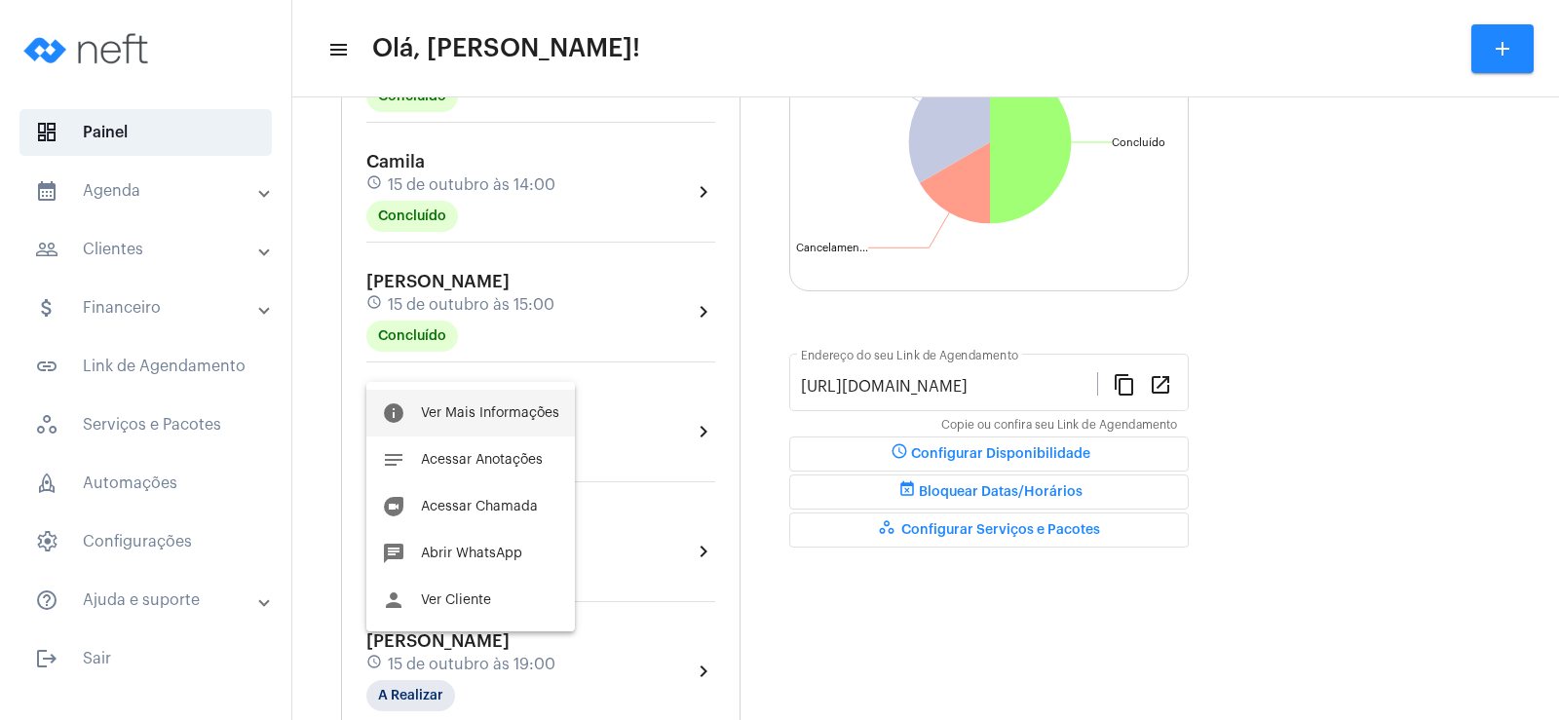
click at [499, 400] on button "info Ver Mais Informações" at bounding box center [470, 413] width 208 height 47
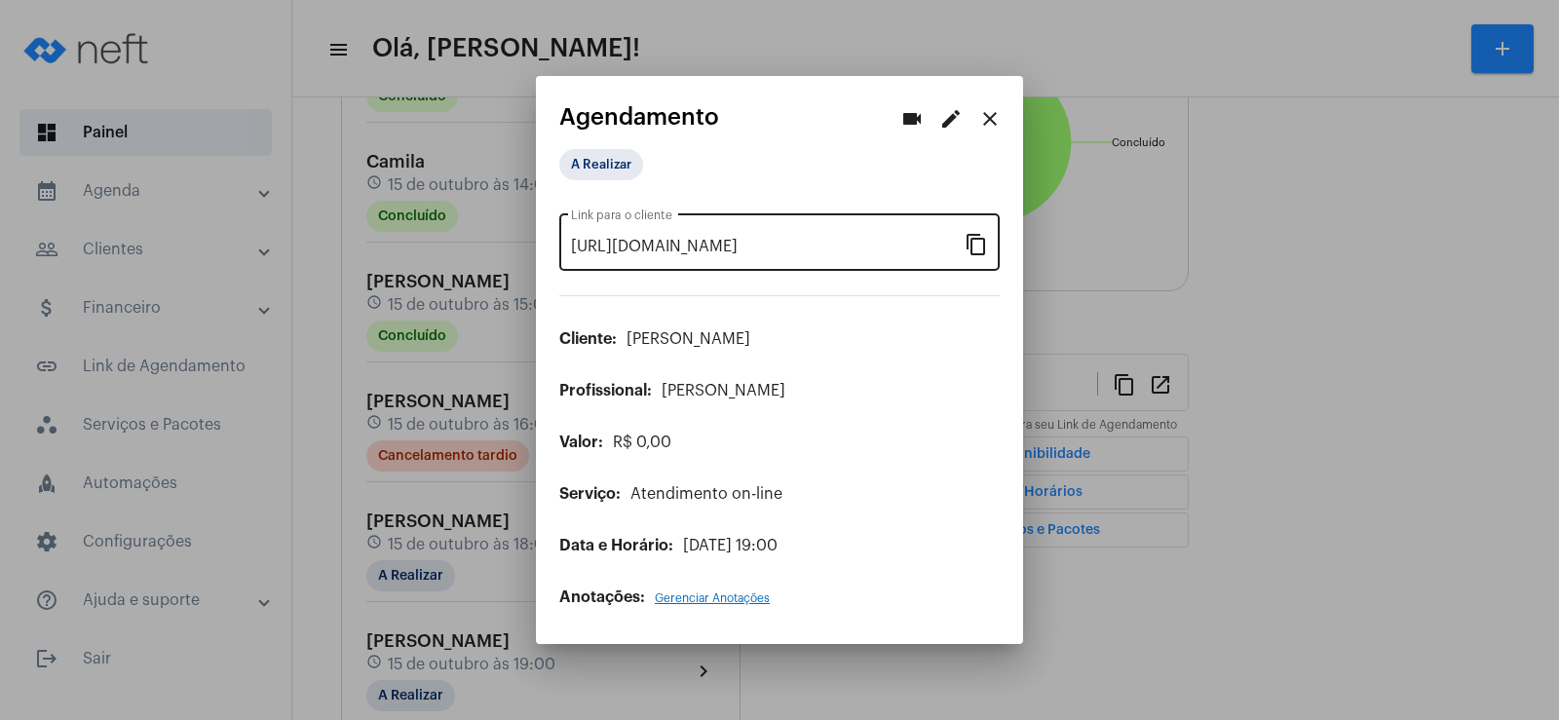
click at [978, 236] on mat-icon "content_copy" at bounding box center [976, 243] width 23 height 23
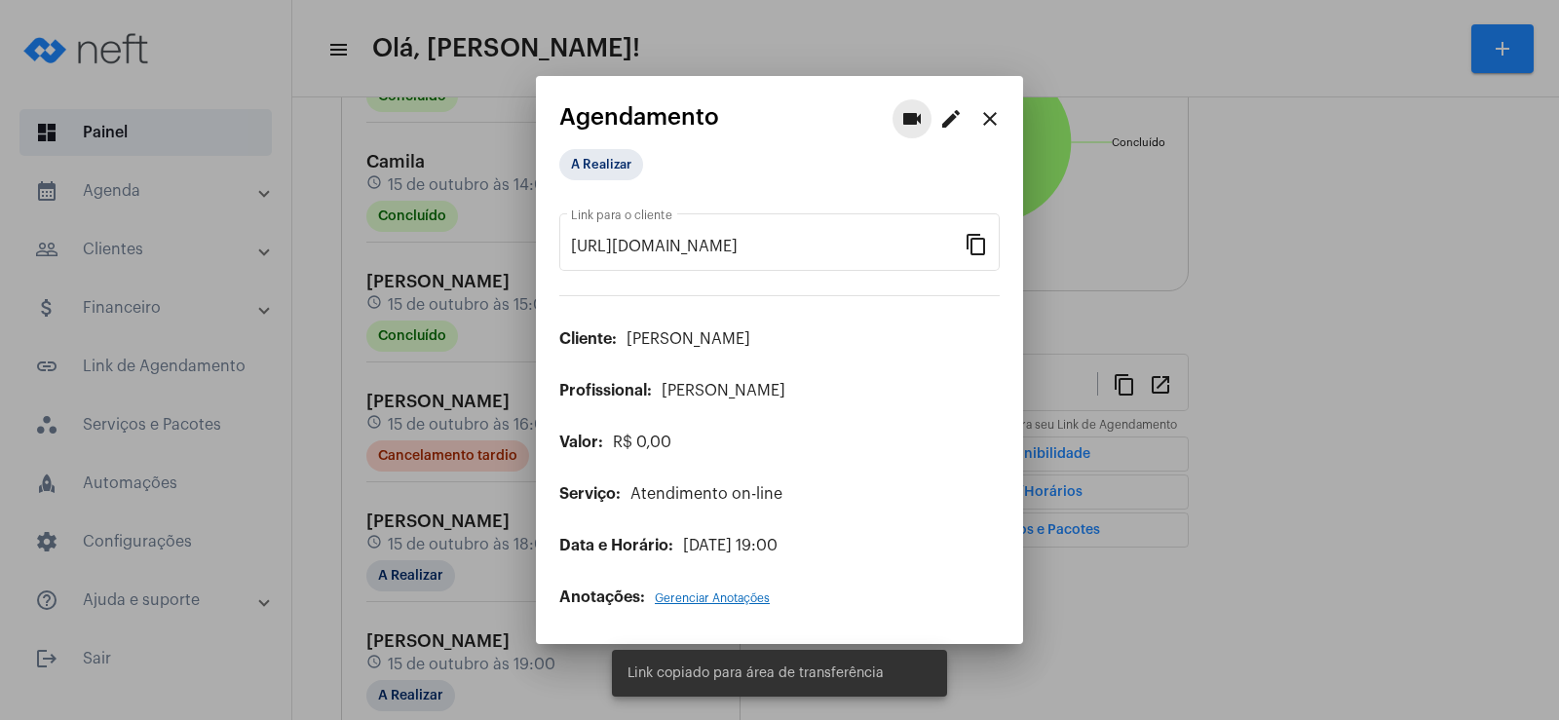
click at [915, 123] on mat-icon "videocam" at bounding box center [911, 118] width 23 height 23
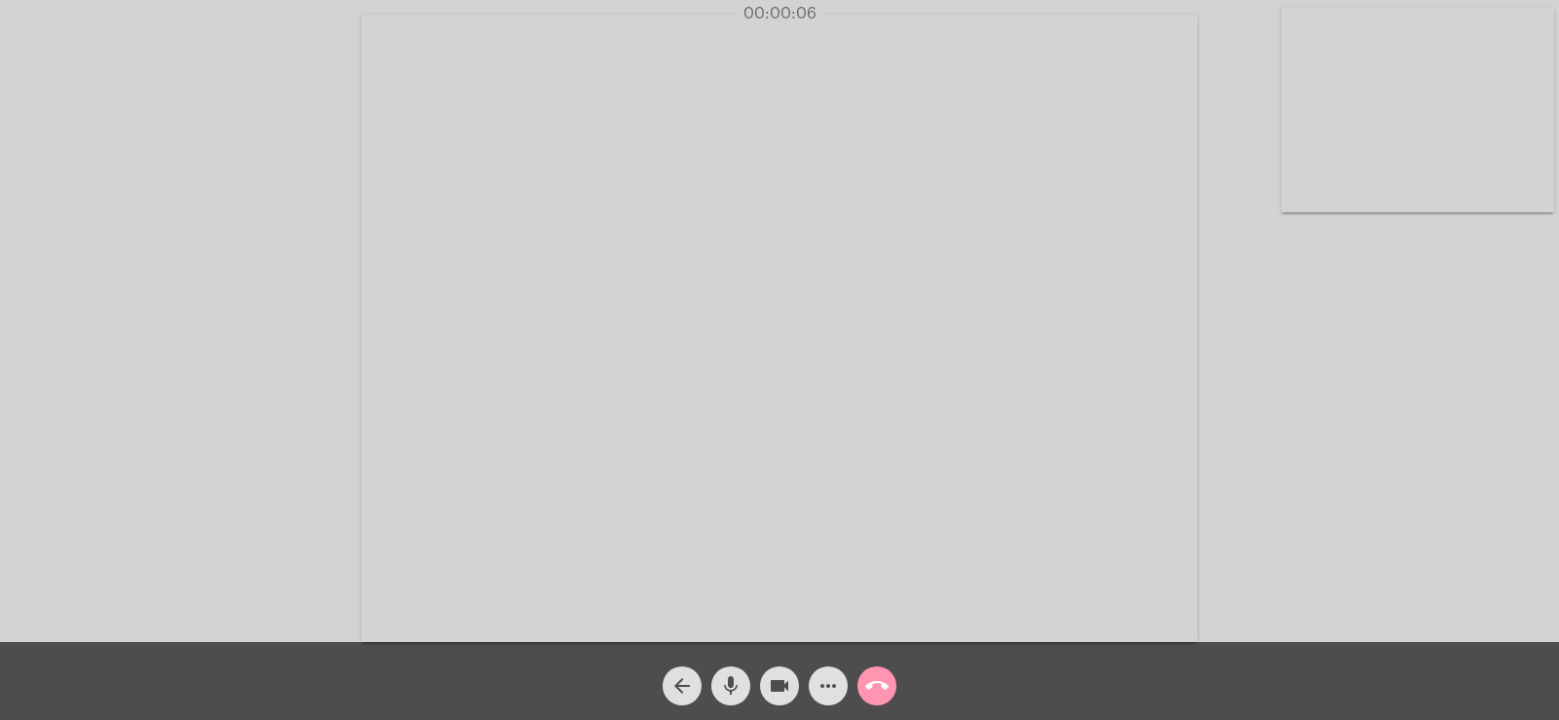
click at [831, 673] on span "more_horiz" at bounding box center [827, 685] width 23 height 39
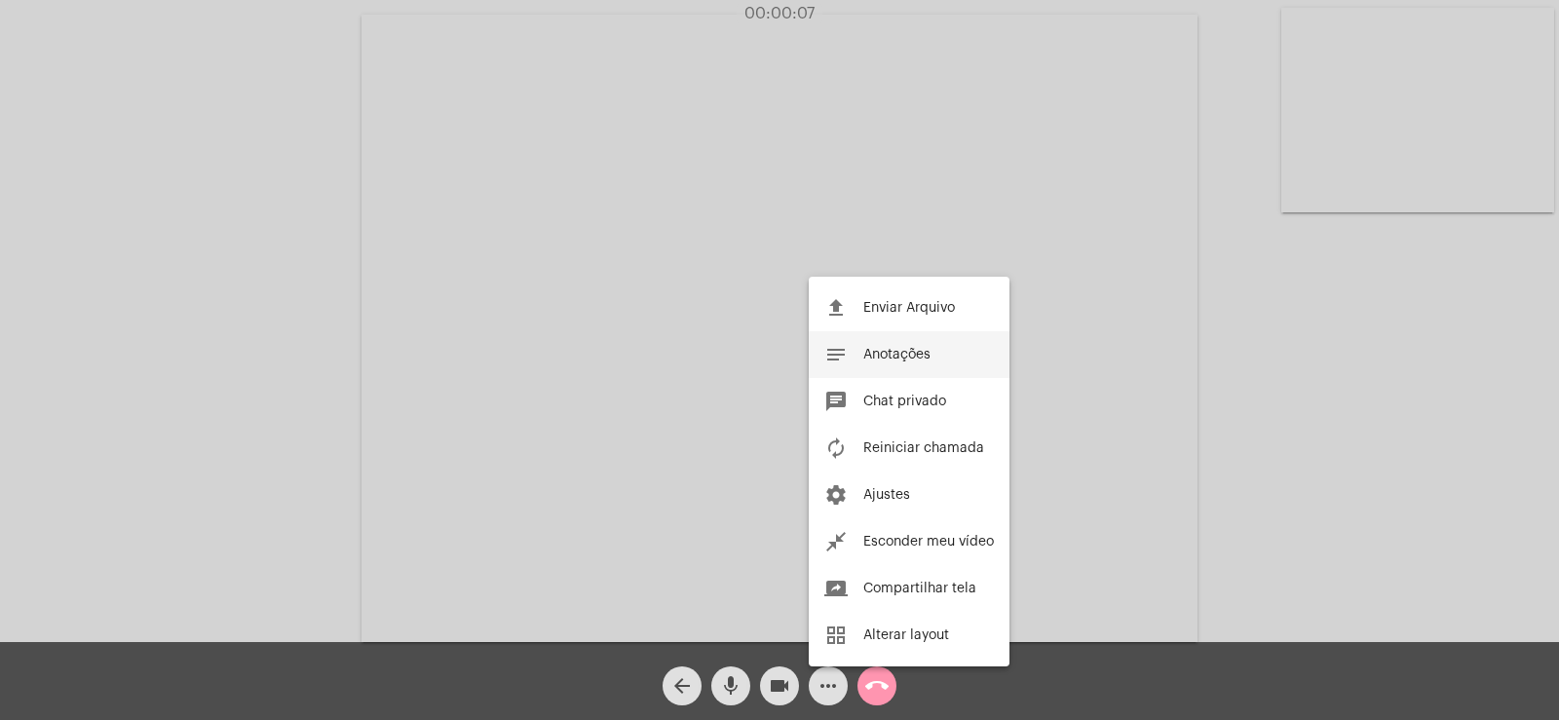
click at [902, 357] on span "Anotações" at bounding box center [896, 355] width 67 height 14
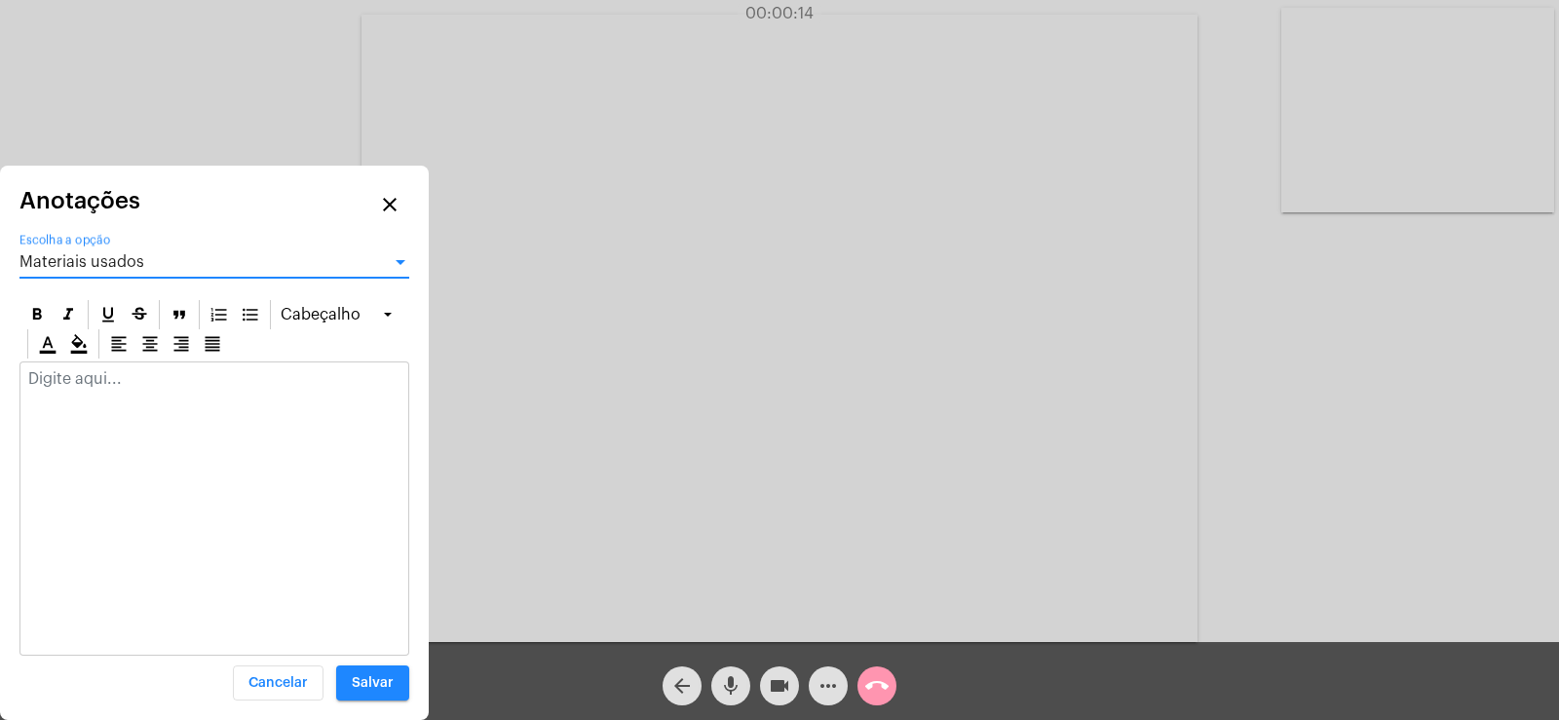
click at [74, 262] on span "Materiais usados" at bounding box center [81, 262] width 125 height 16
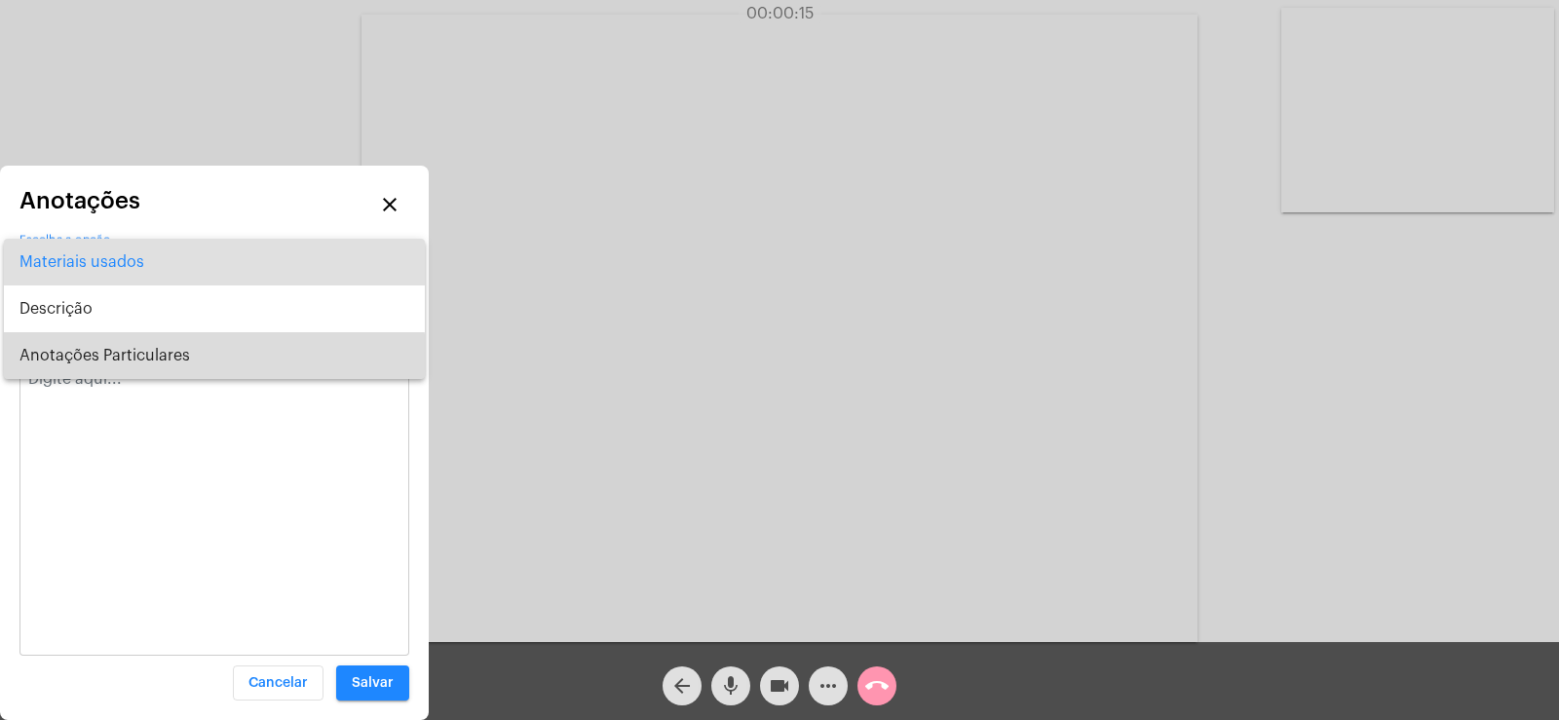
click at [90, 370] on span "Anotações Particulares" at bounding box center [214, 355] width 390 height 47
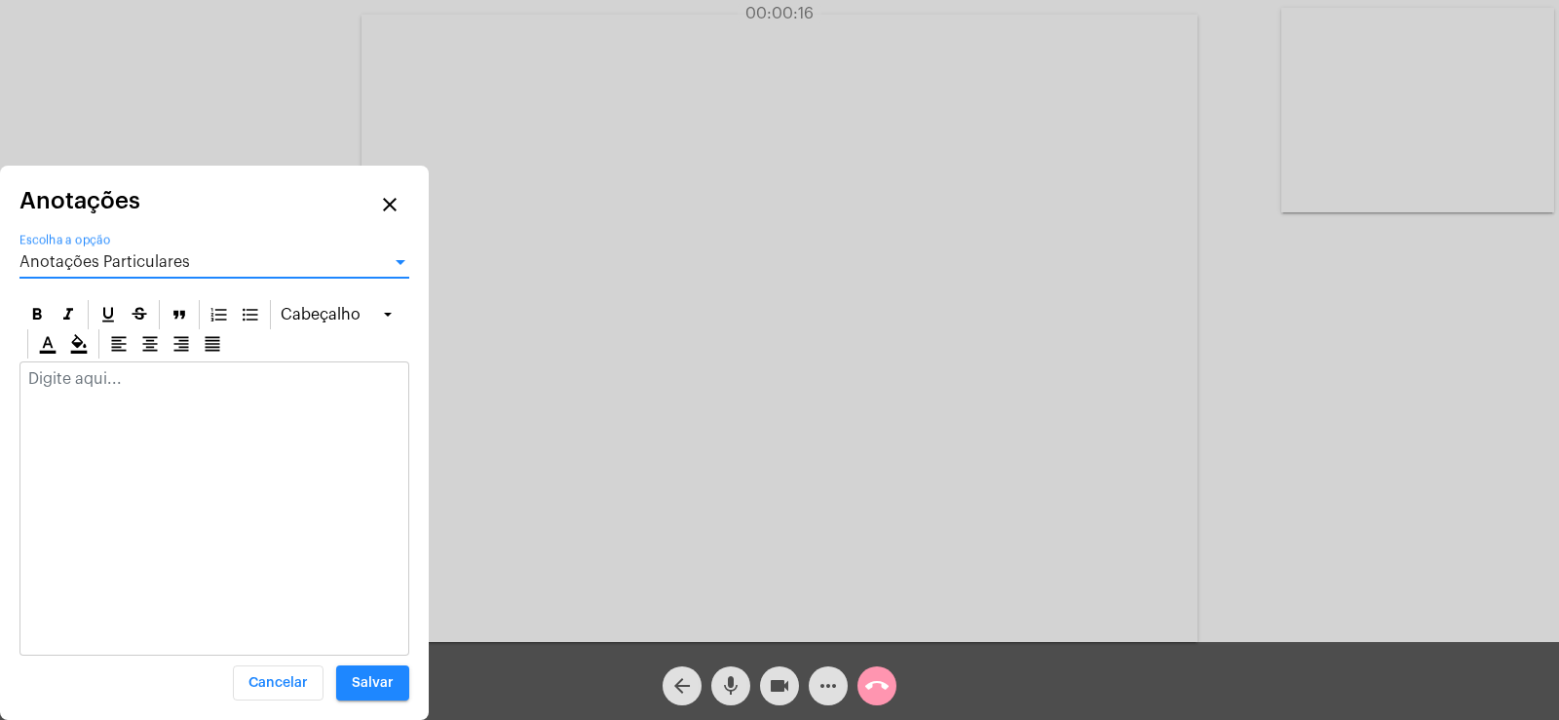
click at [80, 389] on div at bounding box center [214, 383] width 388 height 43
click at [139, 387] on p at bounding box center [214, 379] width 372 height 18
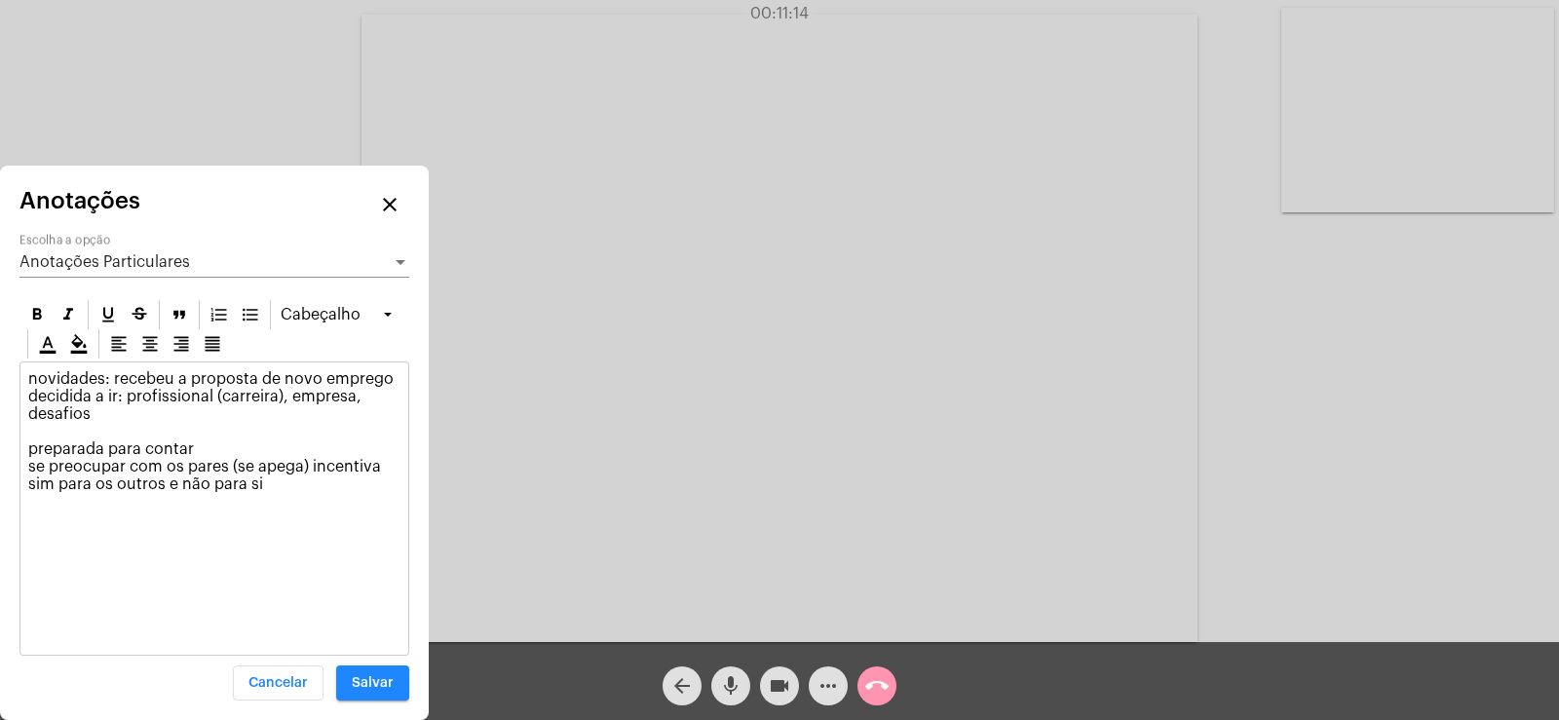
drag, startPoint x: 308, startPoint y: 465, endPoint x: 325, endPoint y: 451, distance: 22.2
click at [311, 465] on p "novidades: recebeu a proposta de novo emprego decidida a ir: profissional (carr…" at bounding box center [214, 431] width 372 height 123
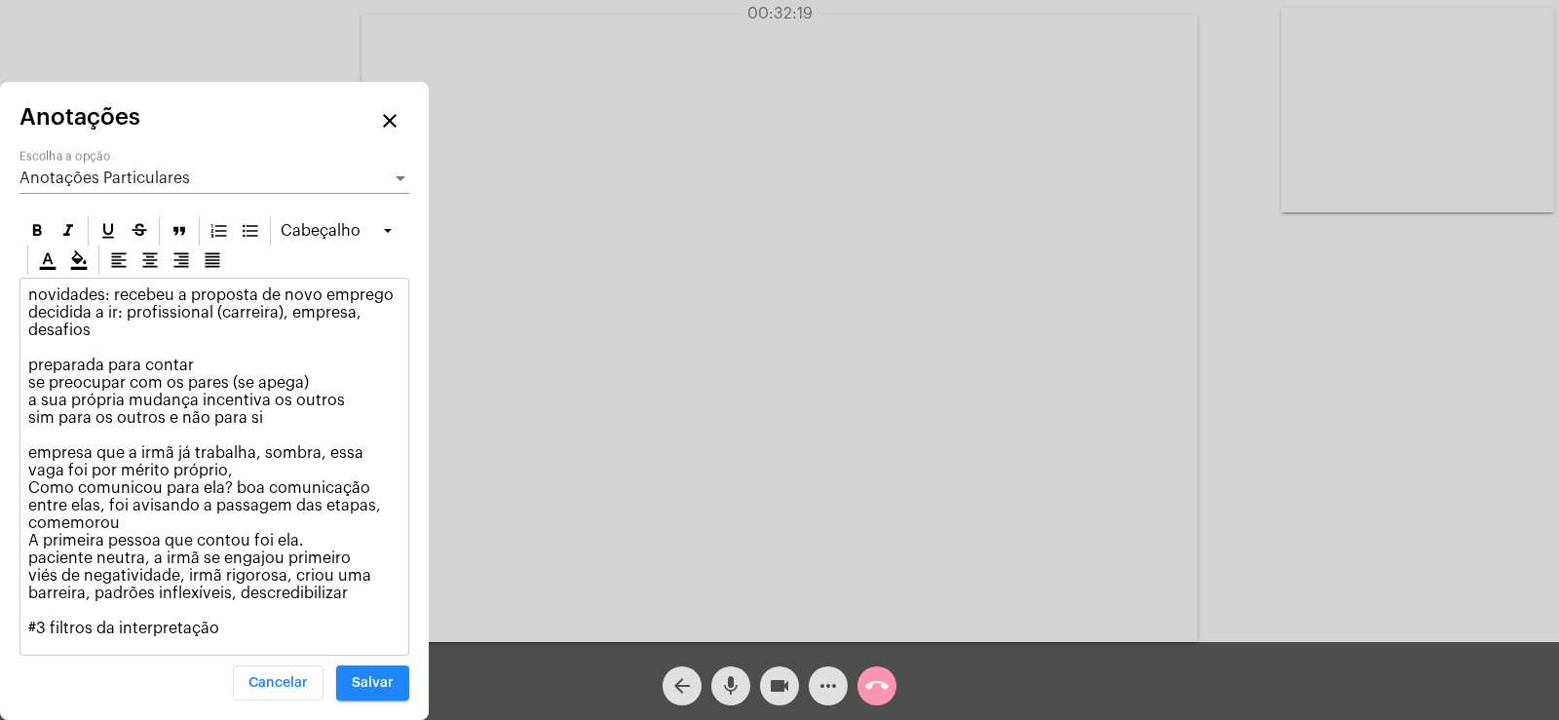
click at [361, 693] on button "Salvar" at bounding box center [372, 682] width 73 height 35
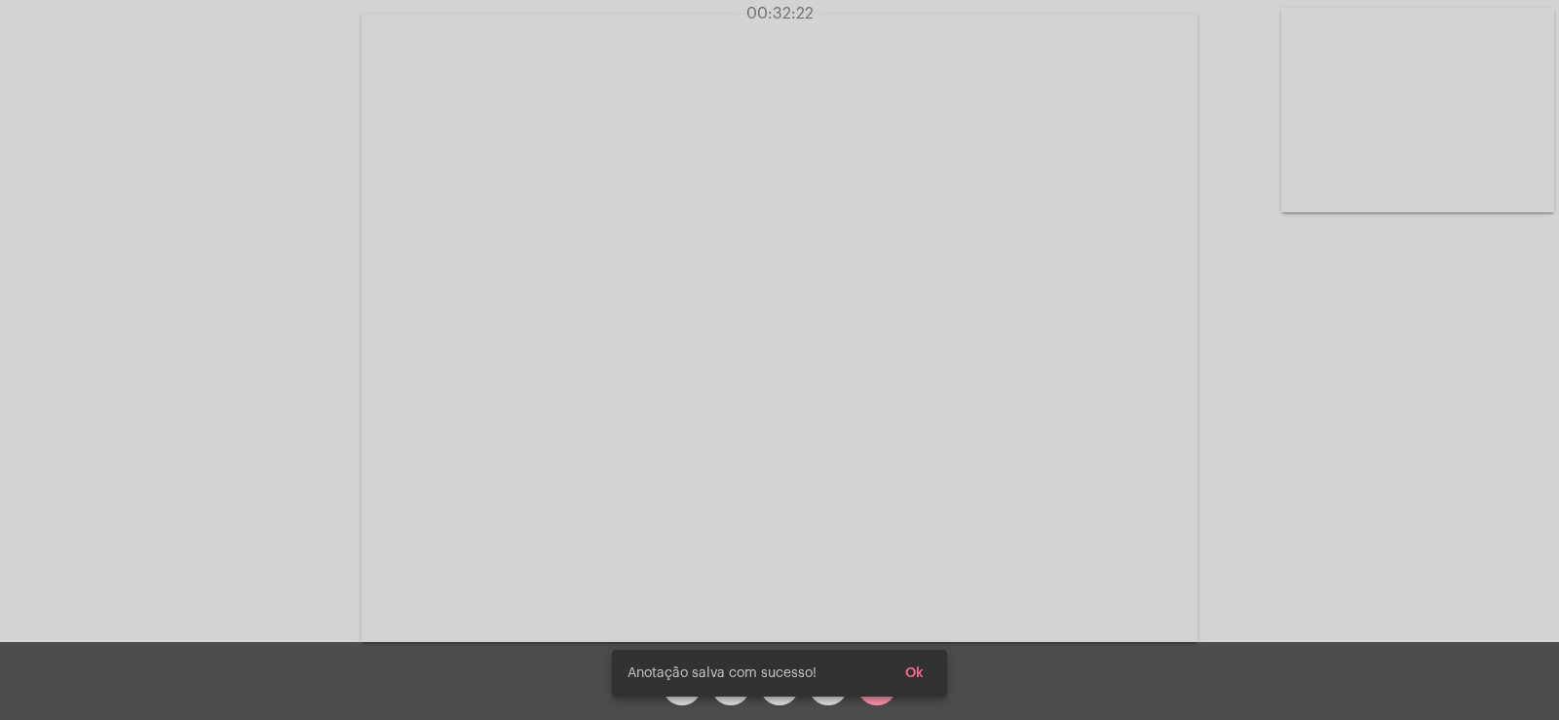
click at [925, 668] on button "Ok" at bounding box center [914, 673] width 50 height 35
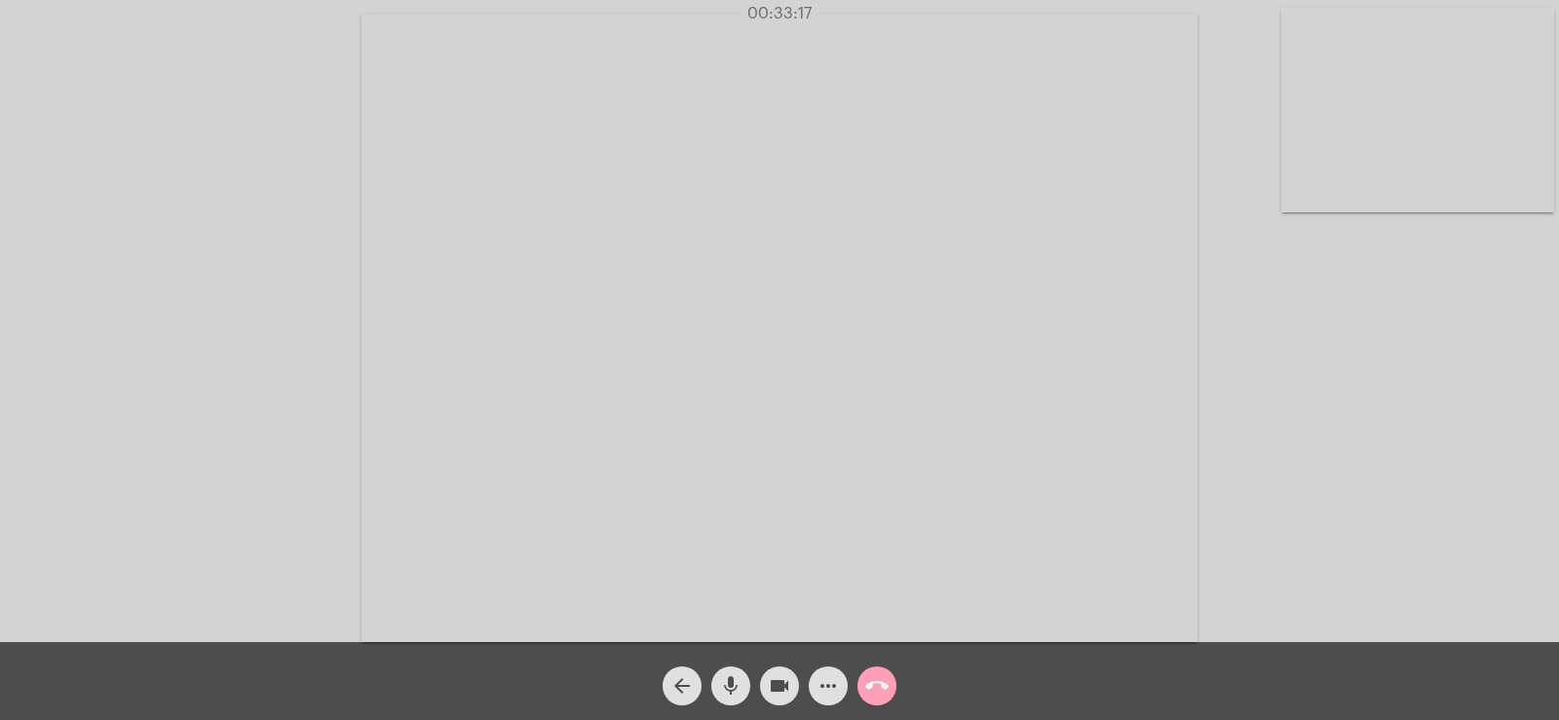
click at [888, 692] on mat-icon "call_end" at bounding box center [876, 685] width 23 height 23
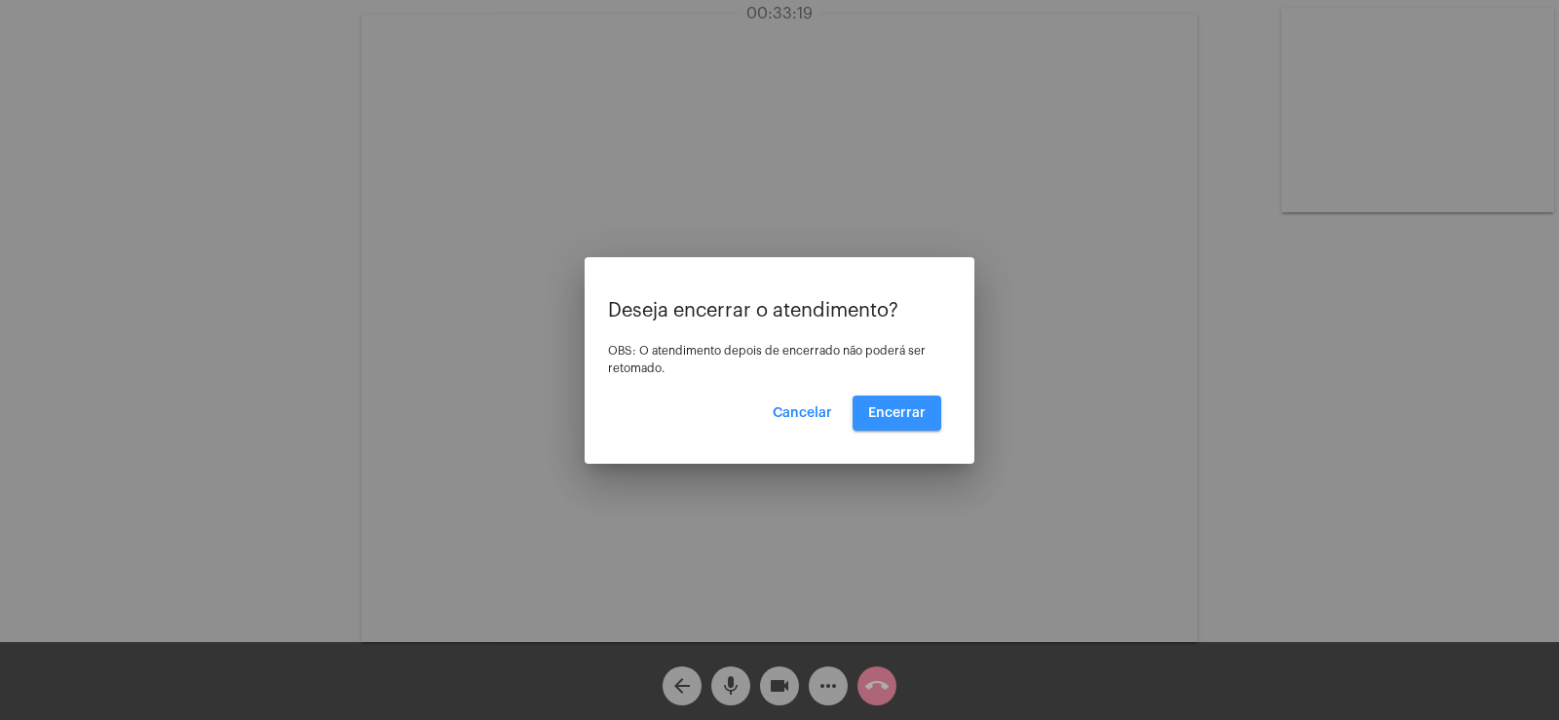
click at [911, 418] on span "Encerrar" at bounding box center [896, 413] width 57 height 14
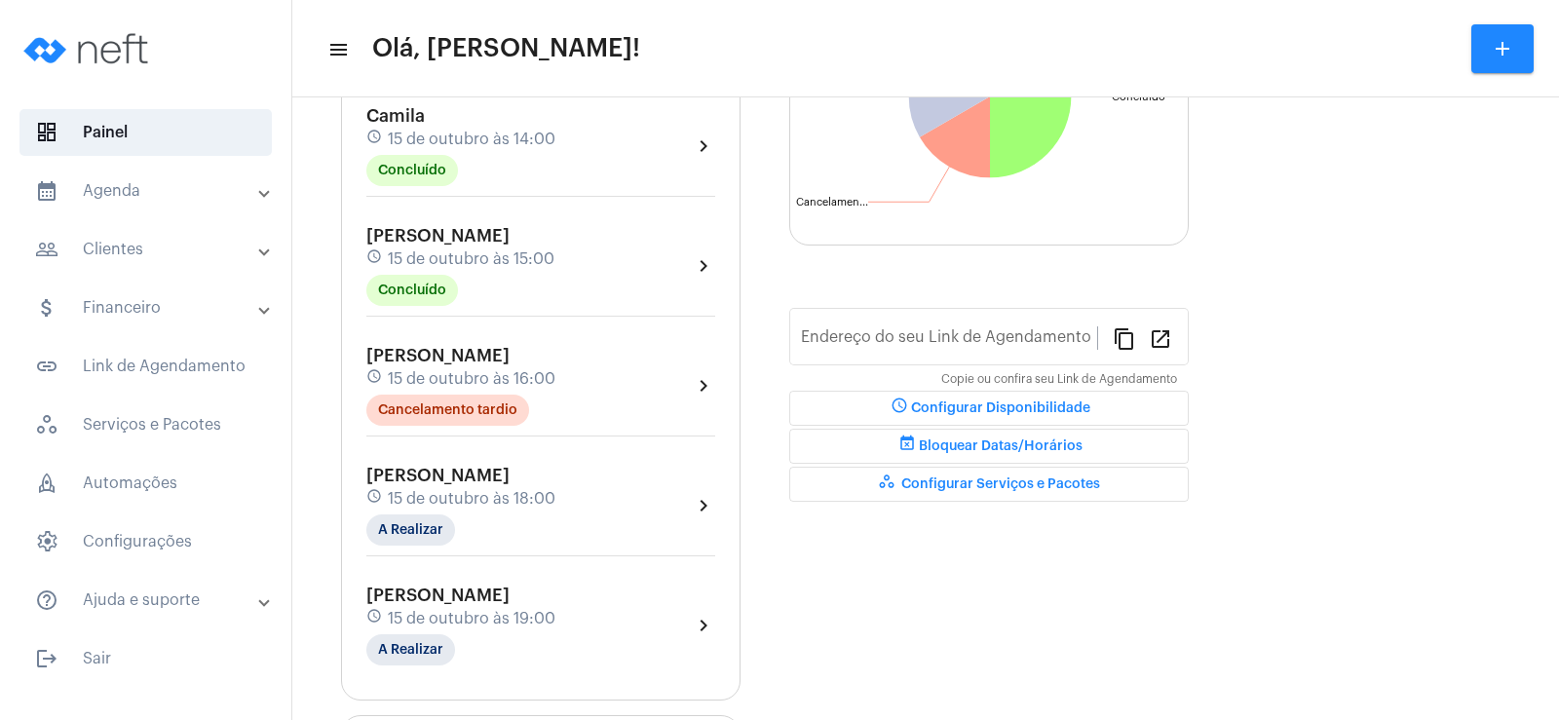
type input "[URL][DOMAIN_NAME]"
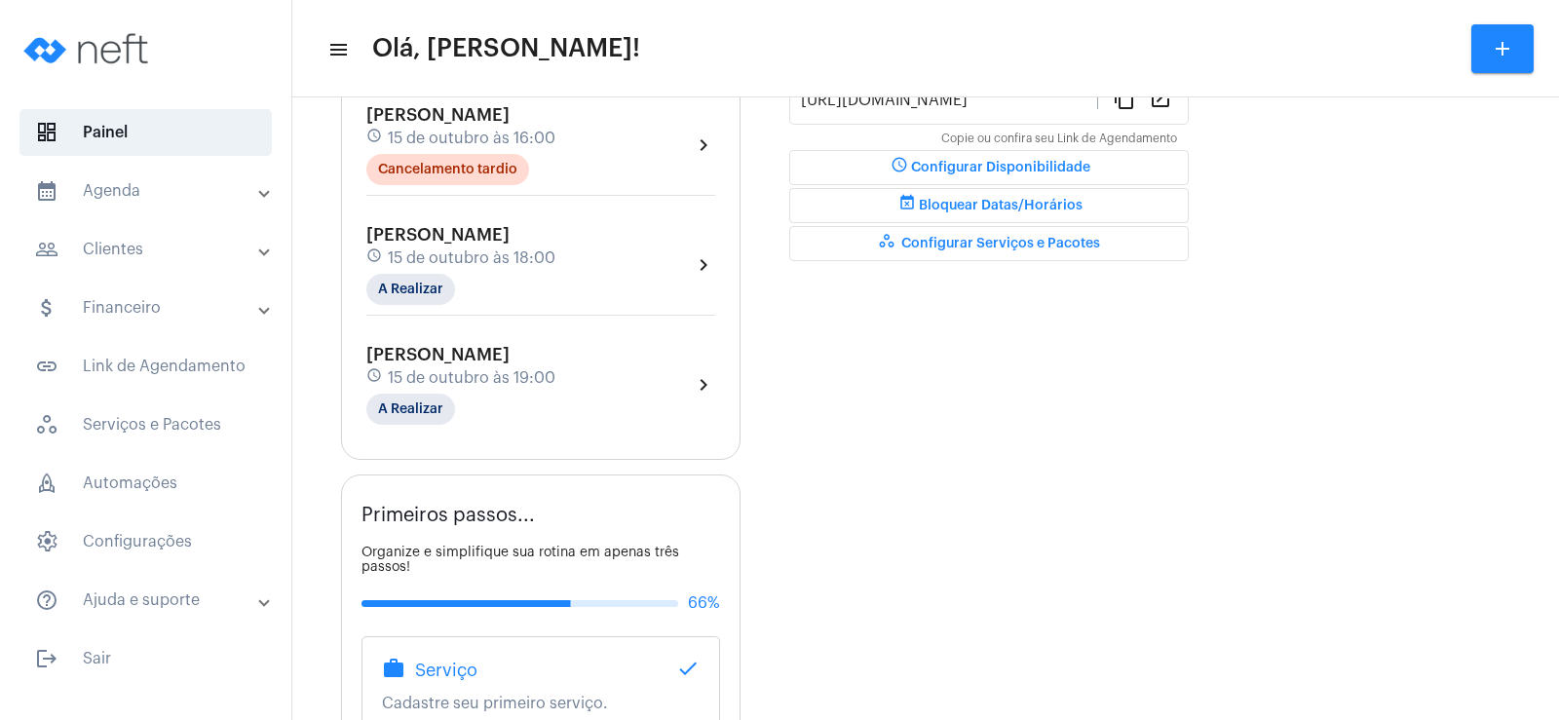
scroll to position [606, 0]
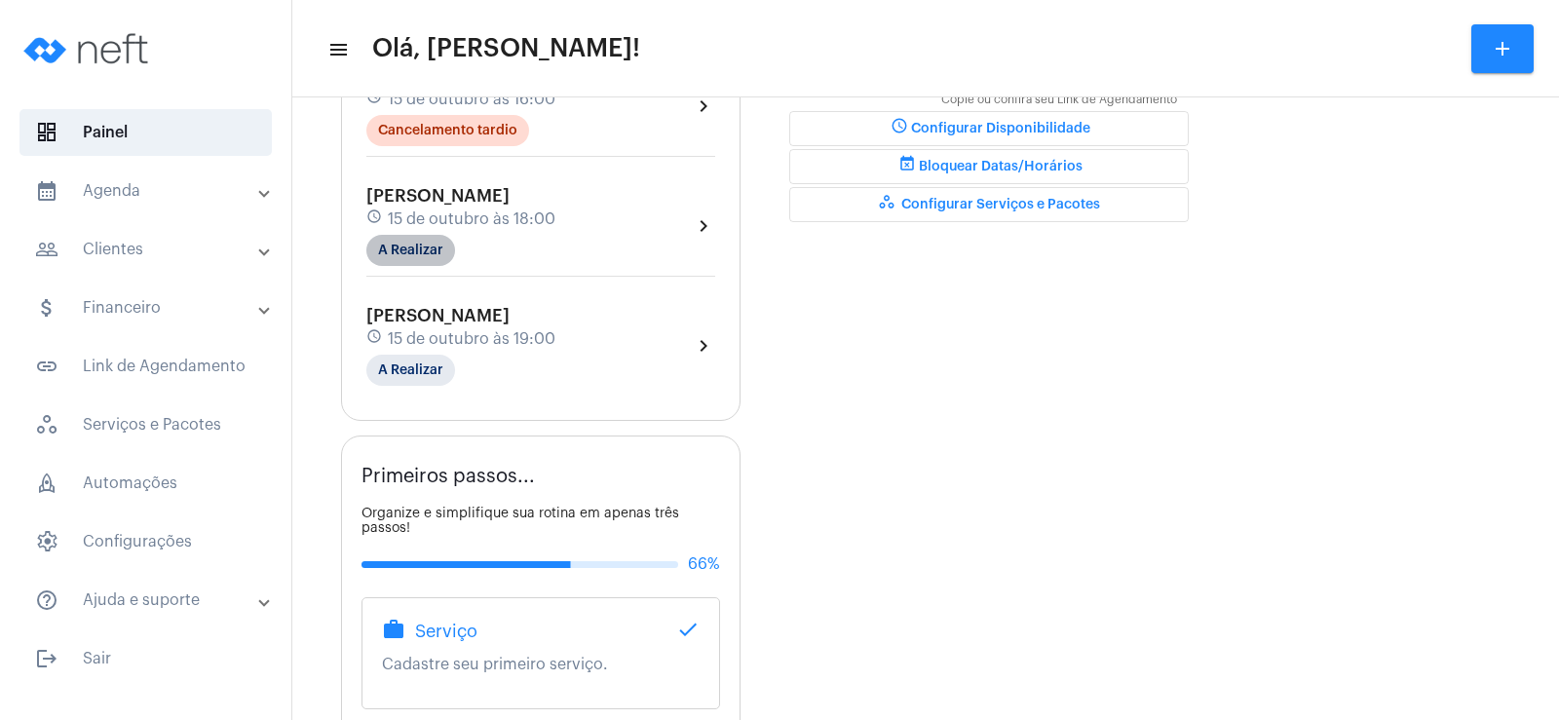
click at [397, 254] on mat-chip "A Realizar" at bounding box center [410, 250] width 89 height 31
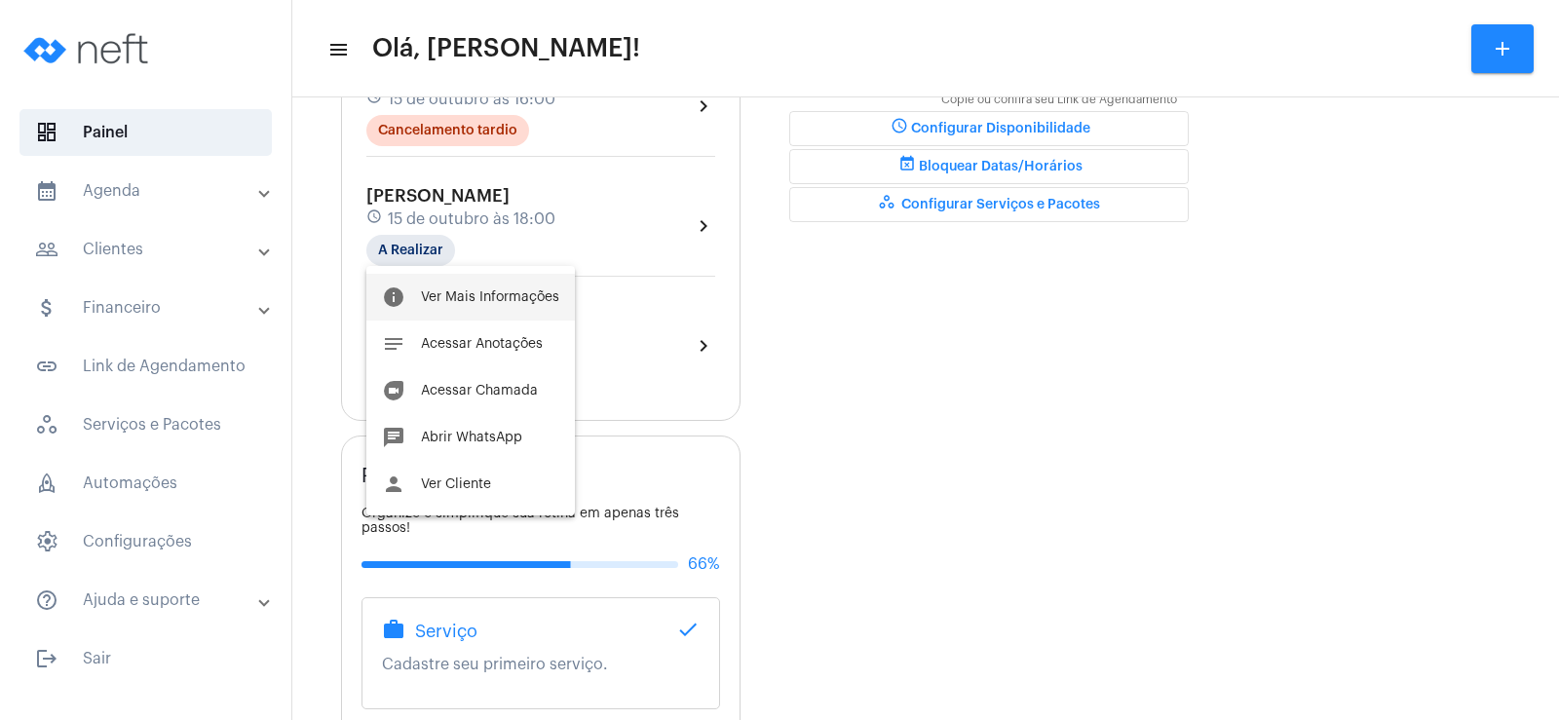
click at [471, 298] on span "Ver Mais Informações" at bounding box center [490, 297] width 138 height 14
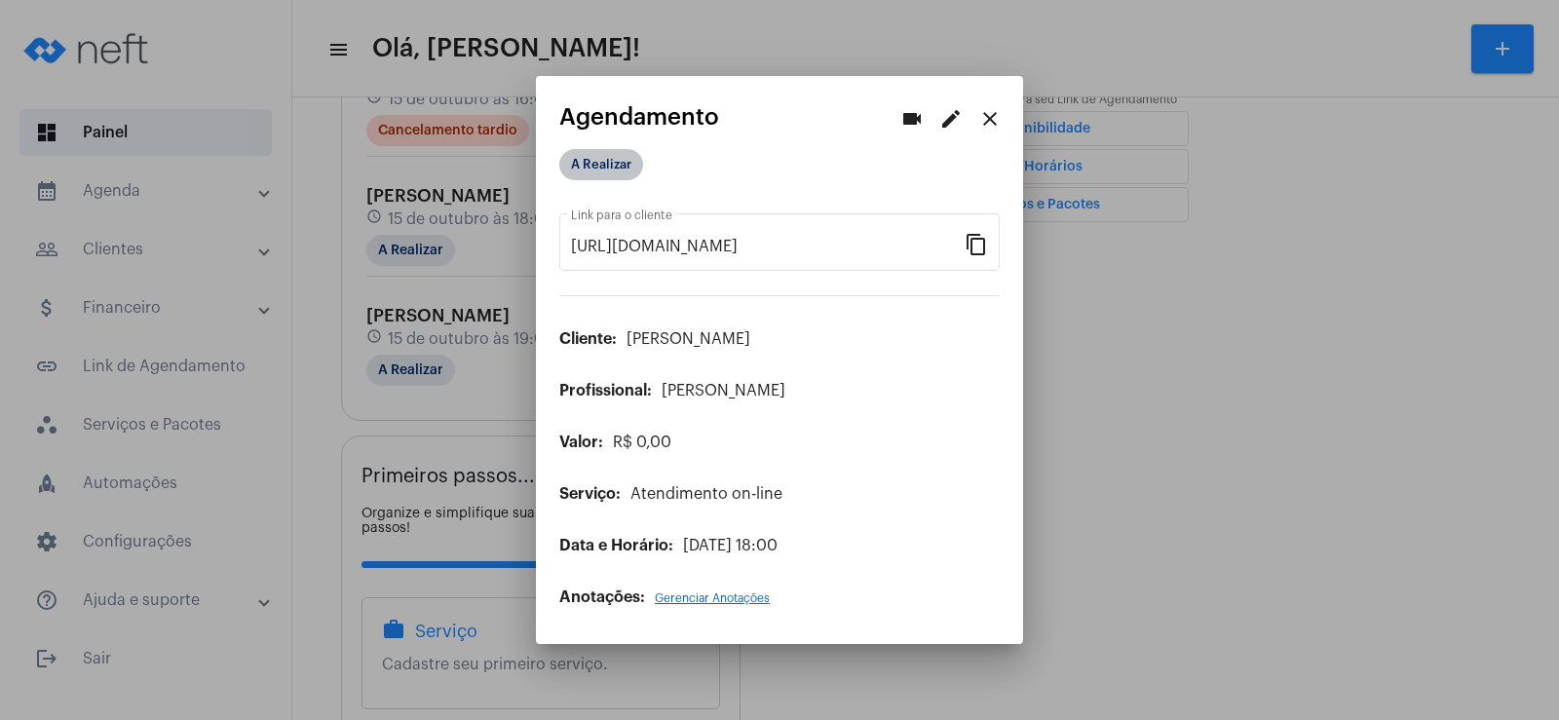
click at [621, 168] on mat-chip "A Realizar" at bounding box center [601, 164] width 84 height 31
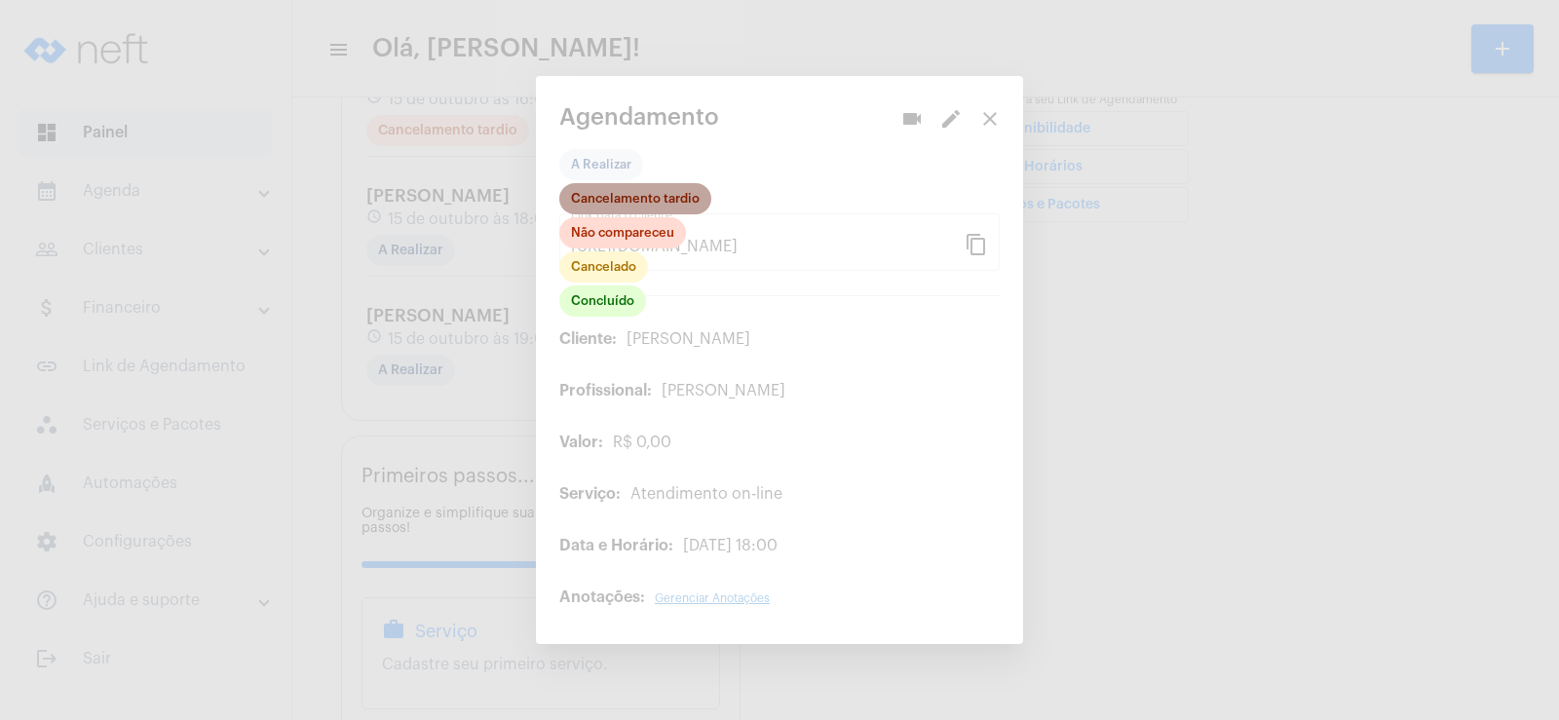
click at [646, 193] on mat-chip "Cancelamento tardio" at bounding box center [635, 198] width 152 height 31
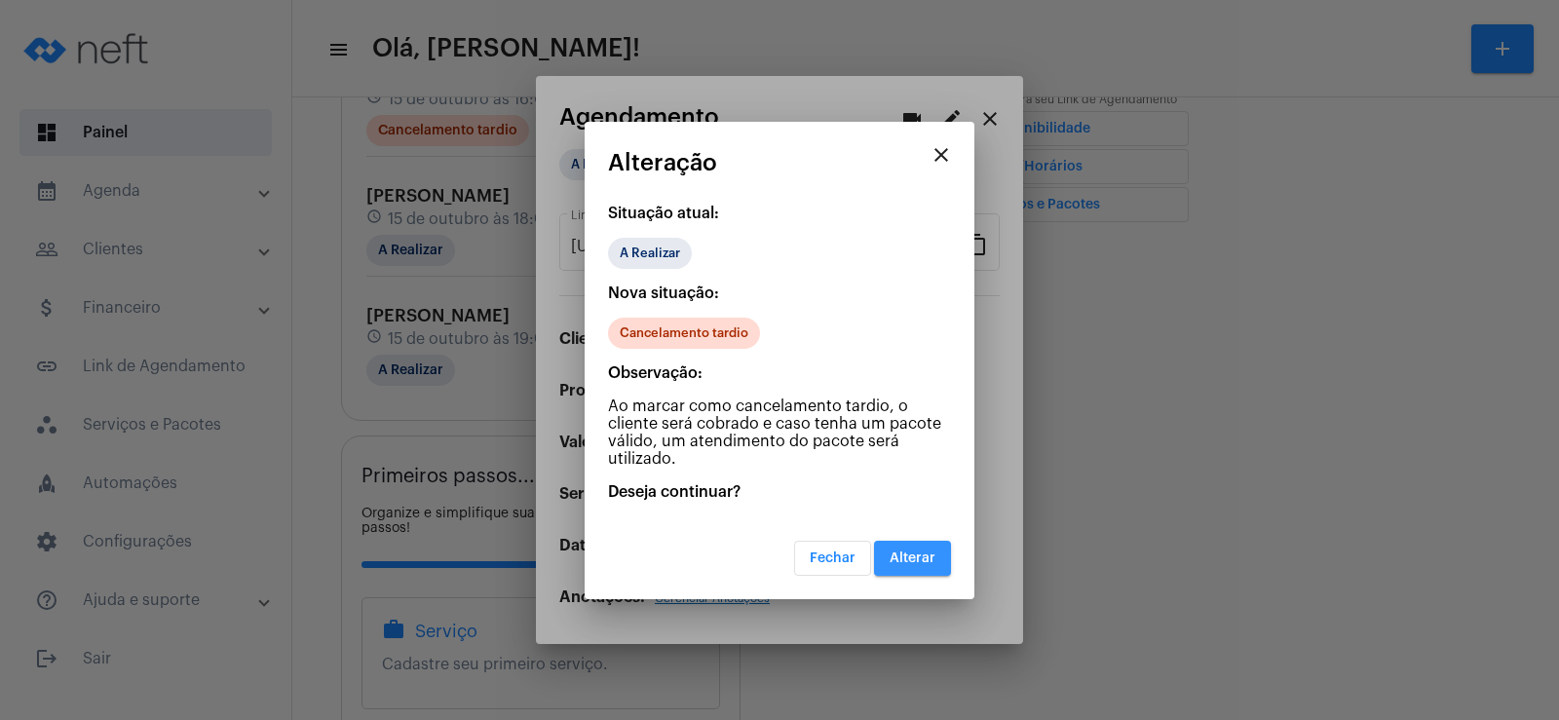
click at [921, 556] on span "Alterar" at bounding box center [912, 558] width 46 height 14
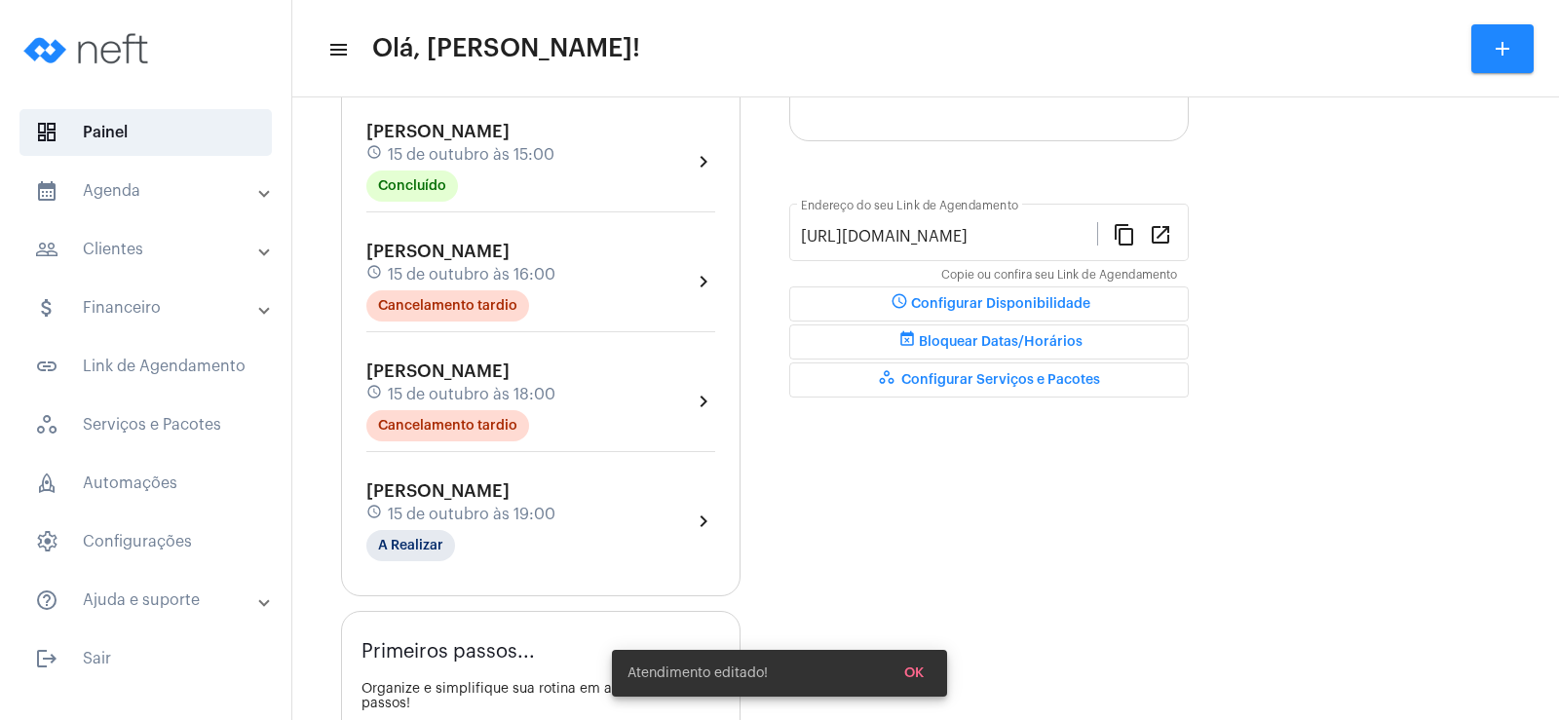
scroll to position [438, 0]
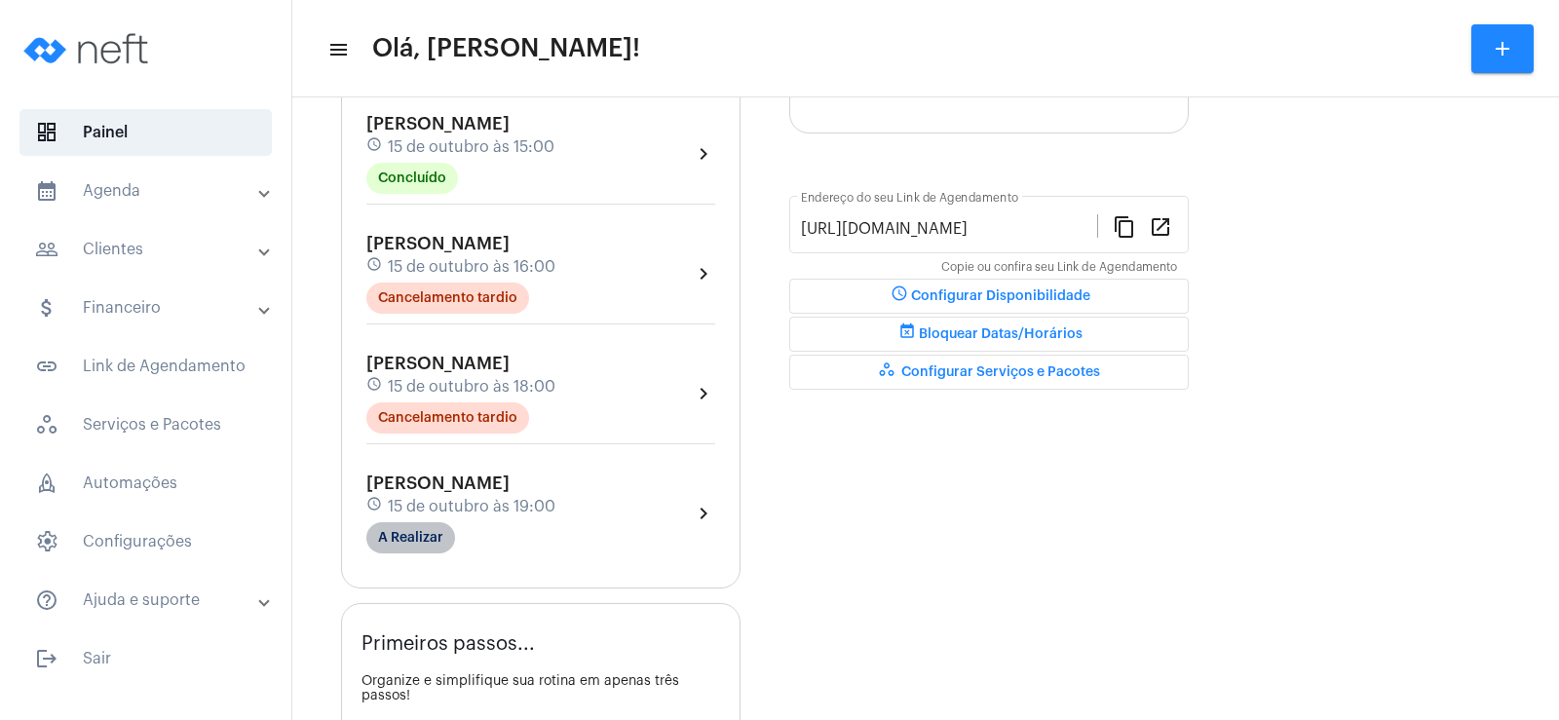
click at [409, 539] on mat-chip "A Realizar" at bounding box center [410, 537] width 89 height 31
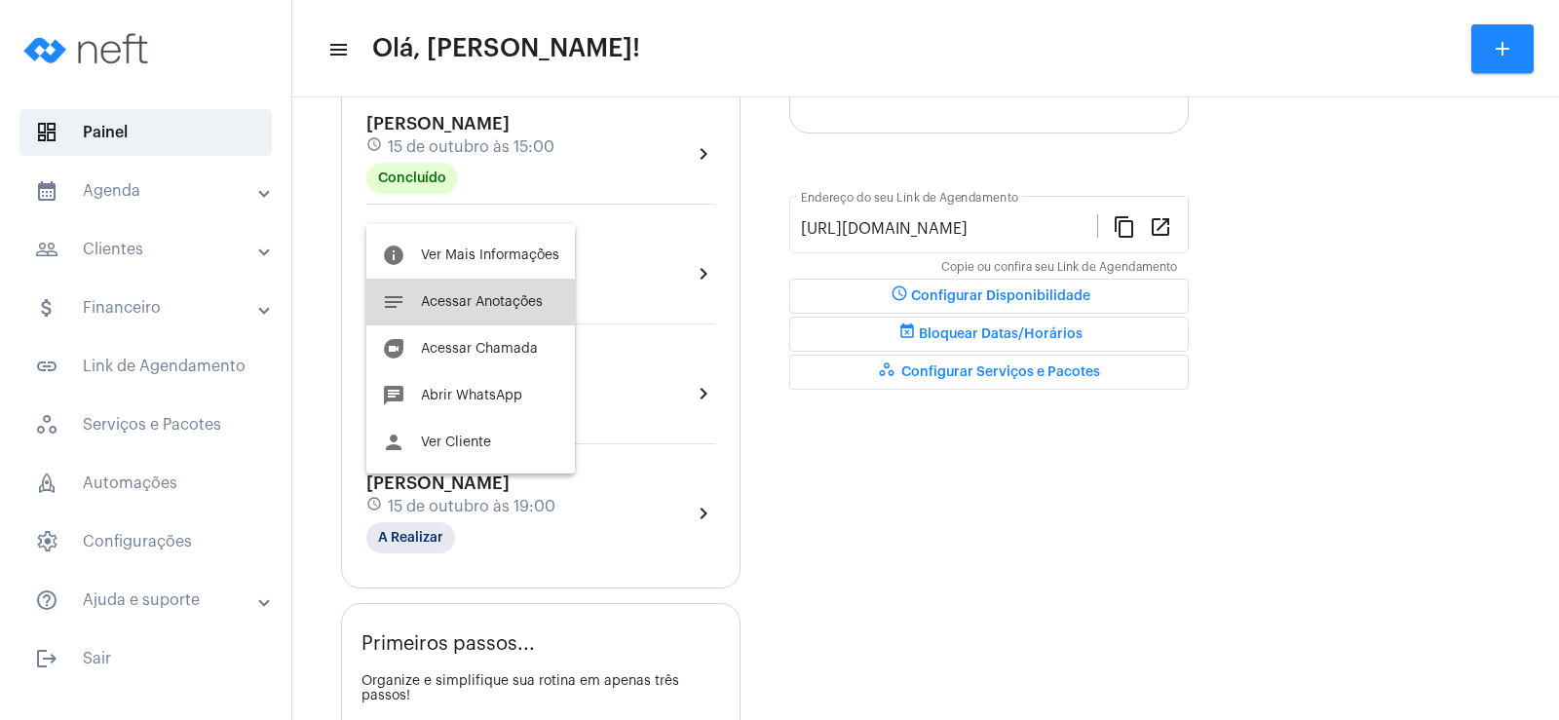
click at [474, 307] on span "Acessar Anotações" at bounding box center [482, 302] width 122 height 14
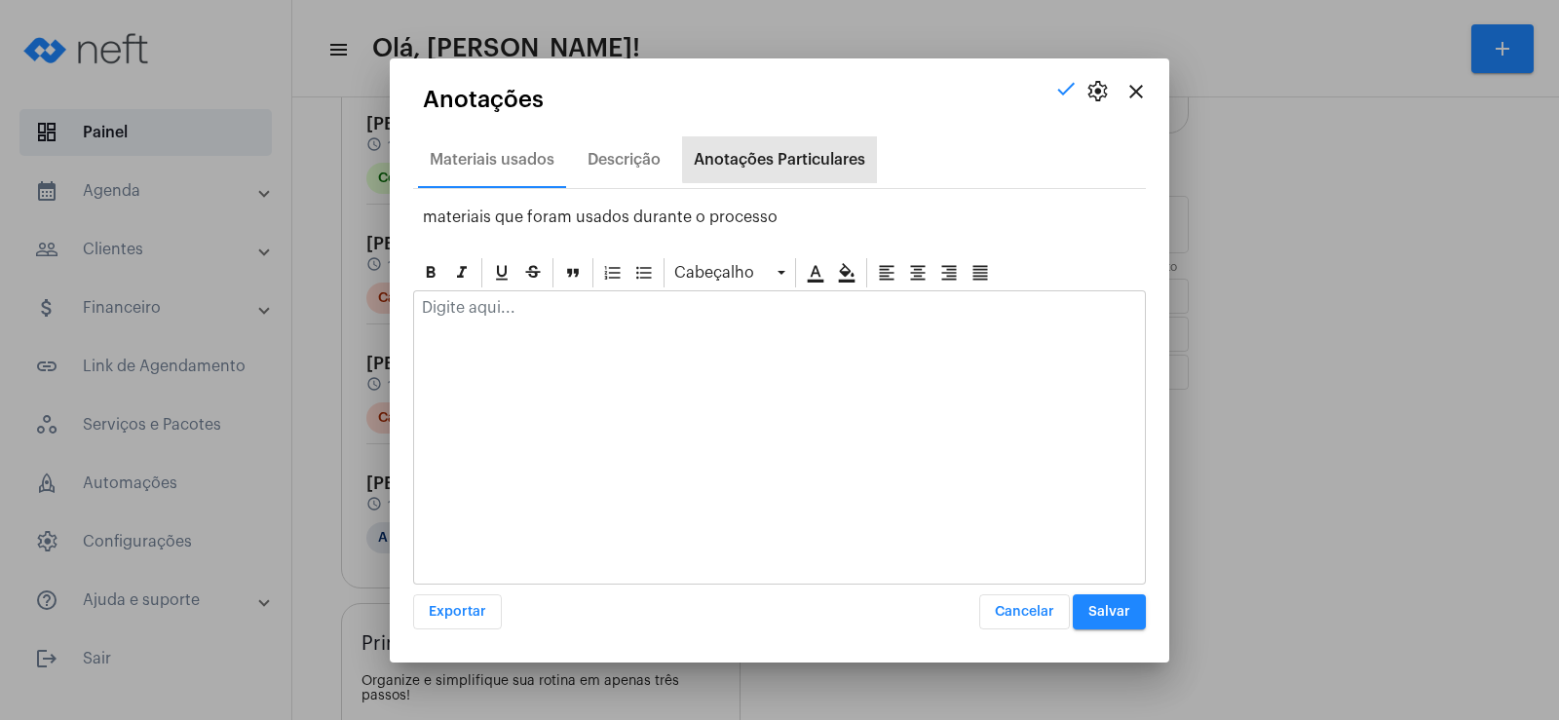
click at [793, 152] on div "Anotações Particulares" at bounding box center [779, 160] width 171 height 18
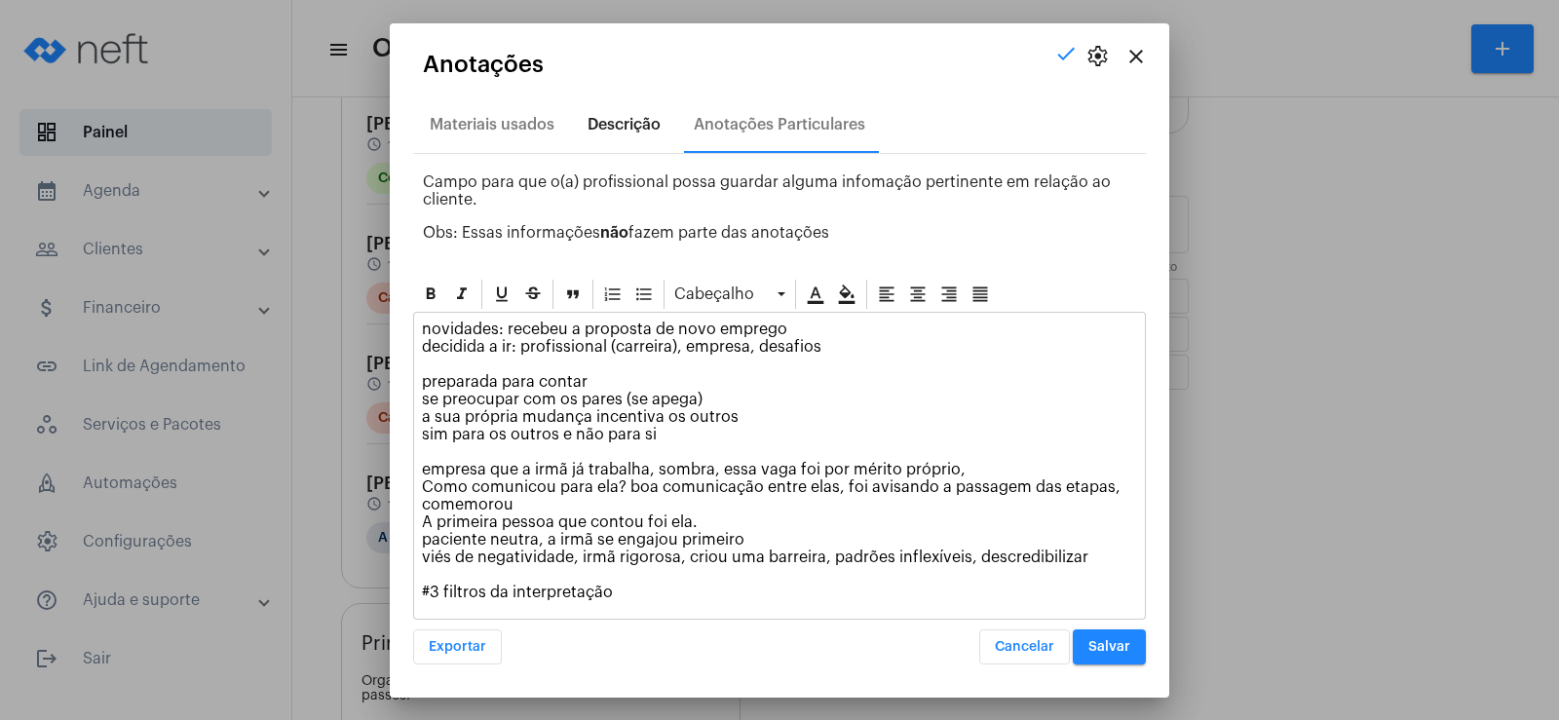
click at [611, 116] on div "Descrição" at bounding box center [623, 125] width 73 height 18
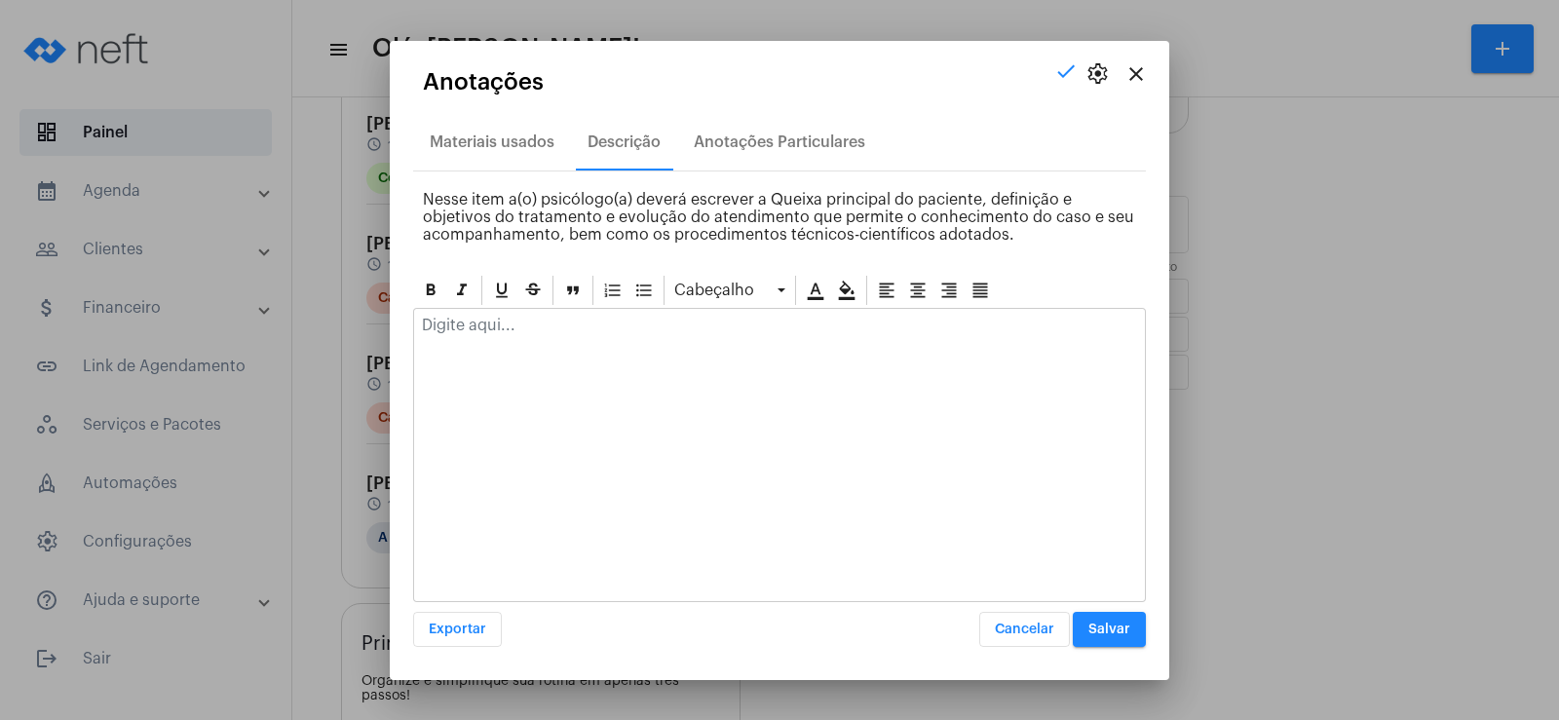
click at [473, 352] on div at bounding box center [779, 455] width 733 height 294
click at [476, 332] on p at bounding box center [779, 326] width 715 height 18
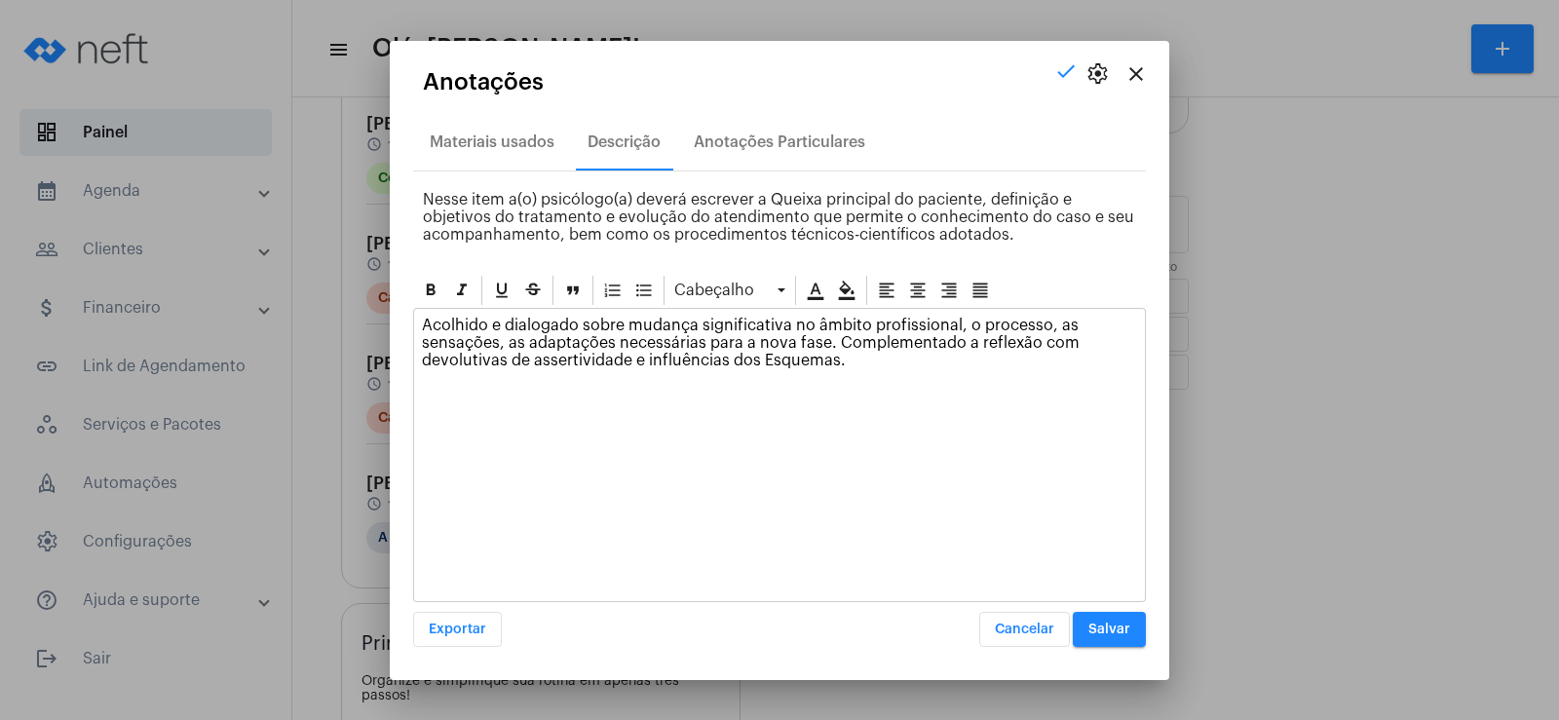
click at [1112, 618] on button "Salvar" at bounding box center [1109, 629] width 73 height 35
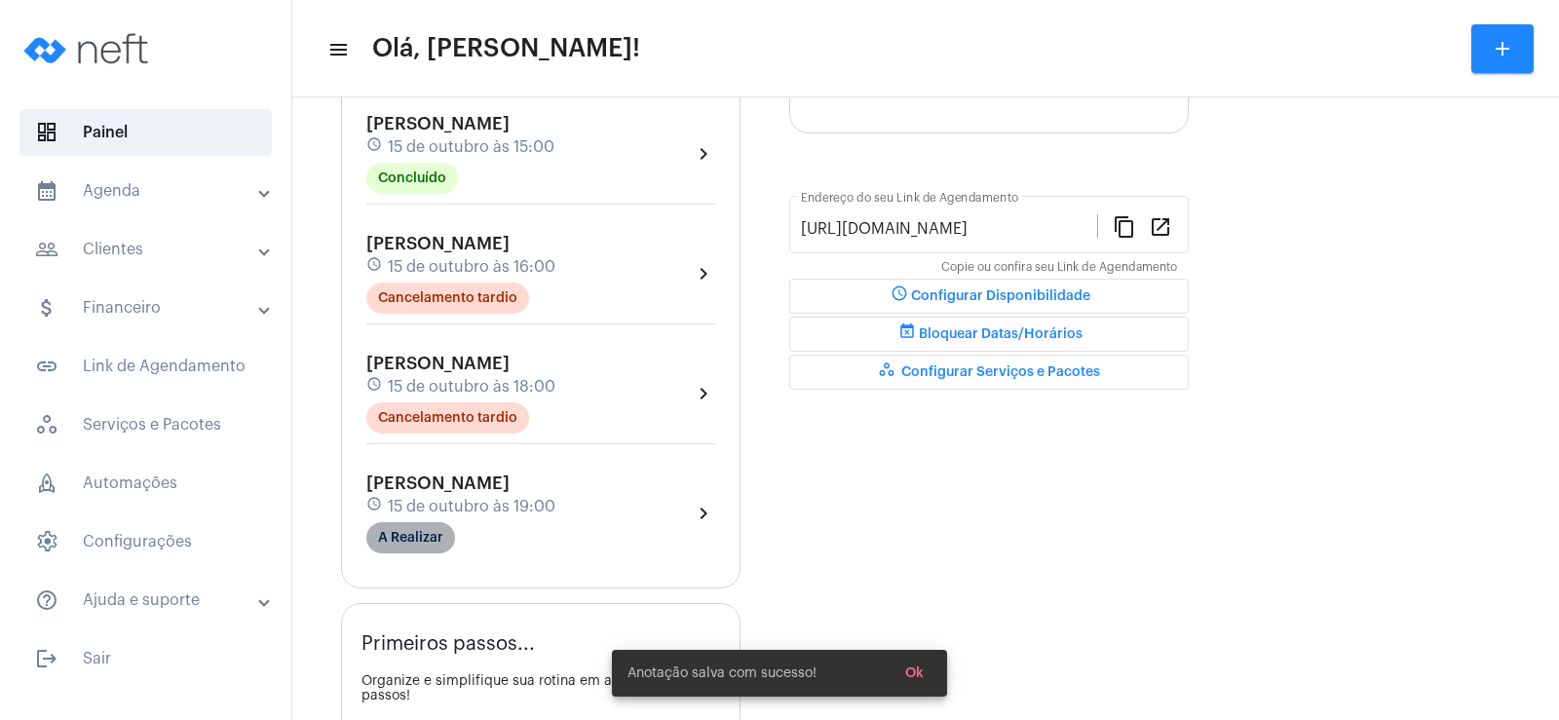
click at [451, 537] on mat-chip "A Realizar" at bounding box center [410, 537] width 89 height 31
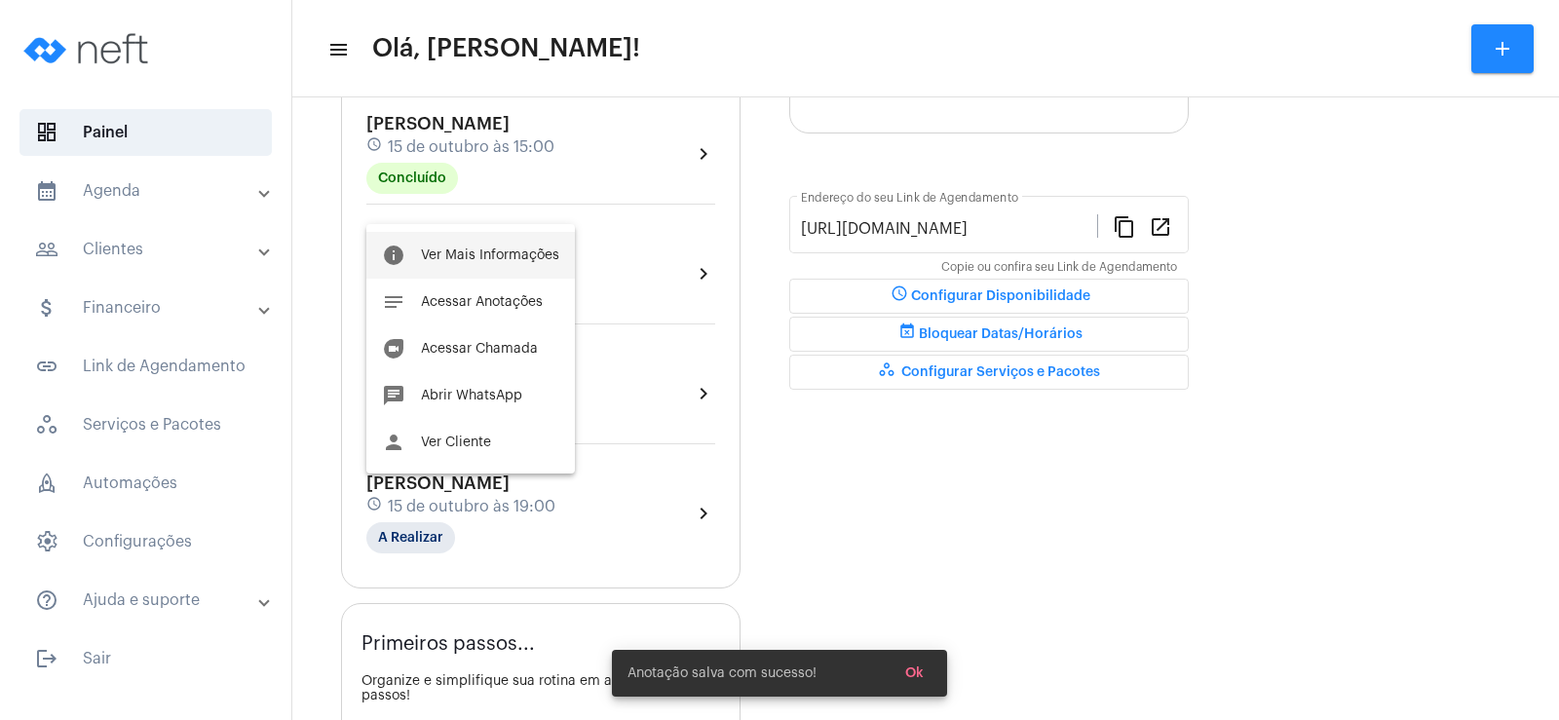
click at [490, 249] on span "Ver Mais Informações" at bounding box center [490, 255] width 138 height 14
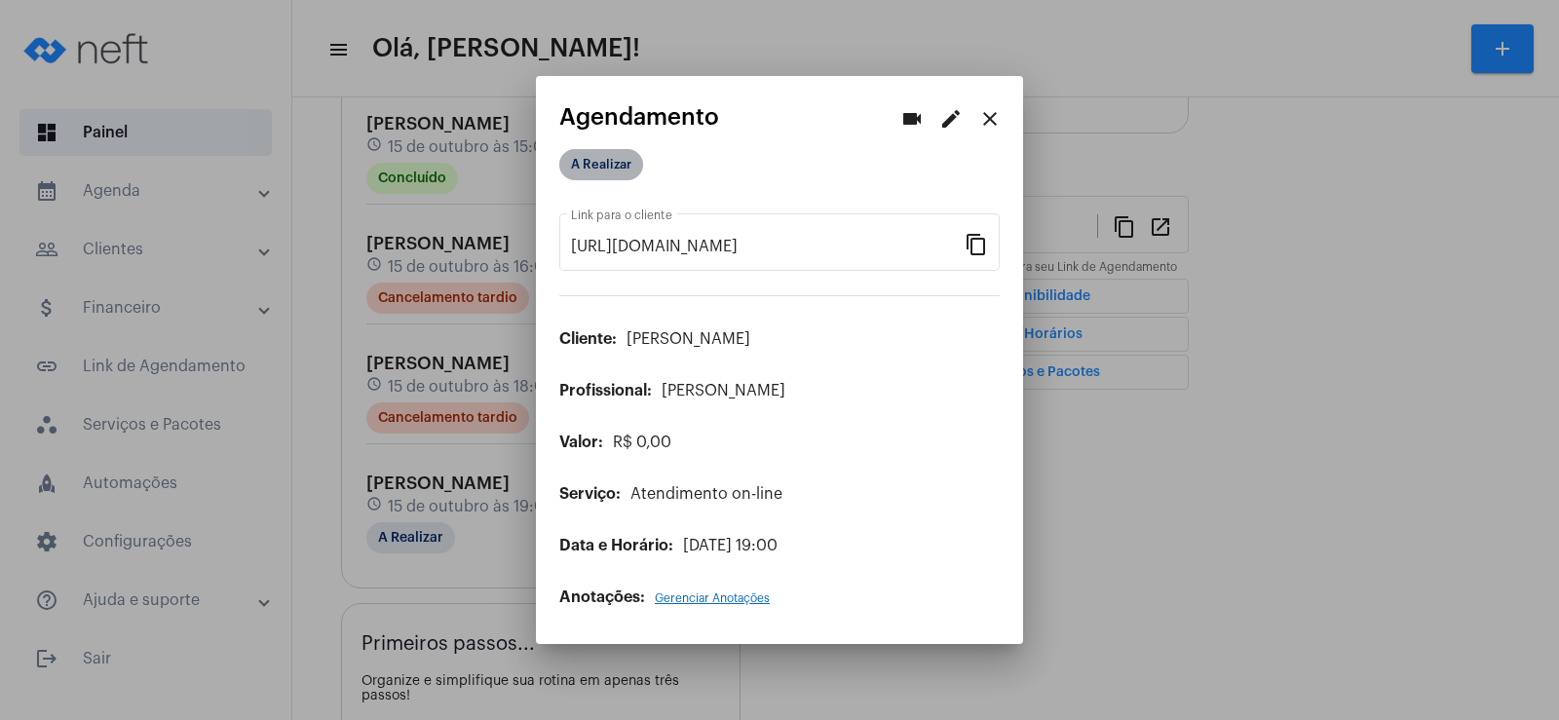
click at [618, 170] on mat-chip "A Realizar" at bounding box center [601, 164] width 84 height 31
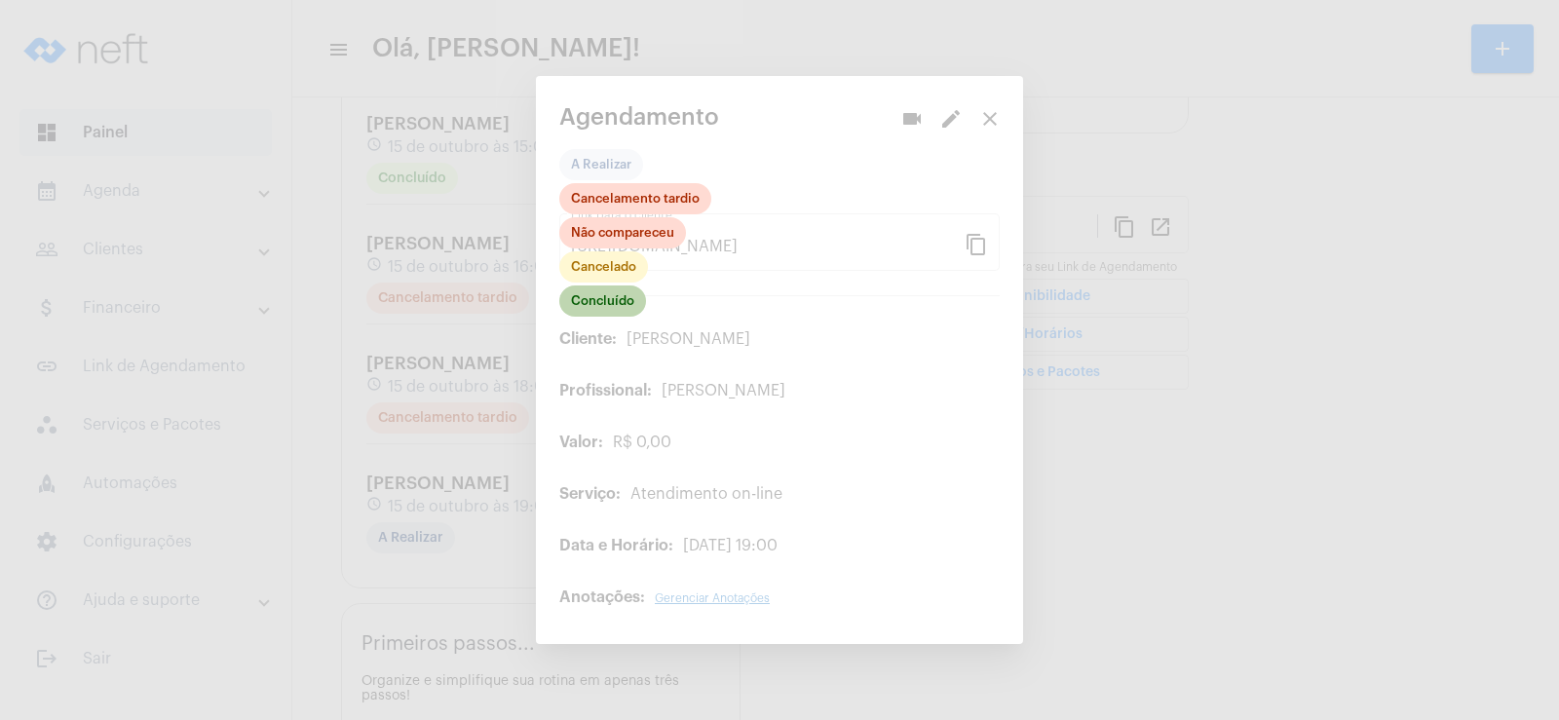
click at [610, 296] on mat-chip "Concluído" at bounding box center [602, 300] width 87 height 31
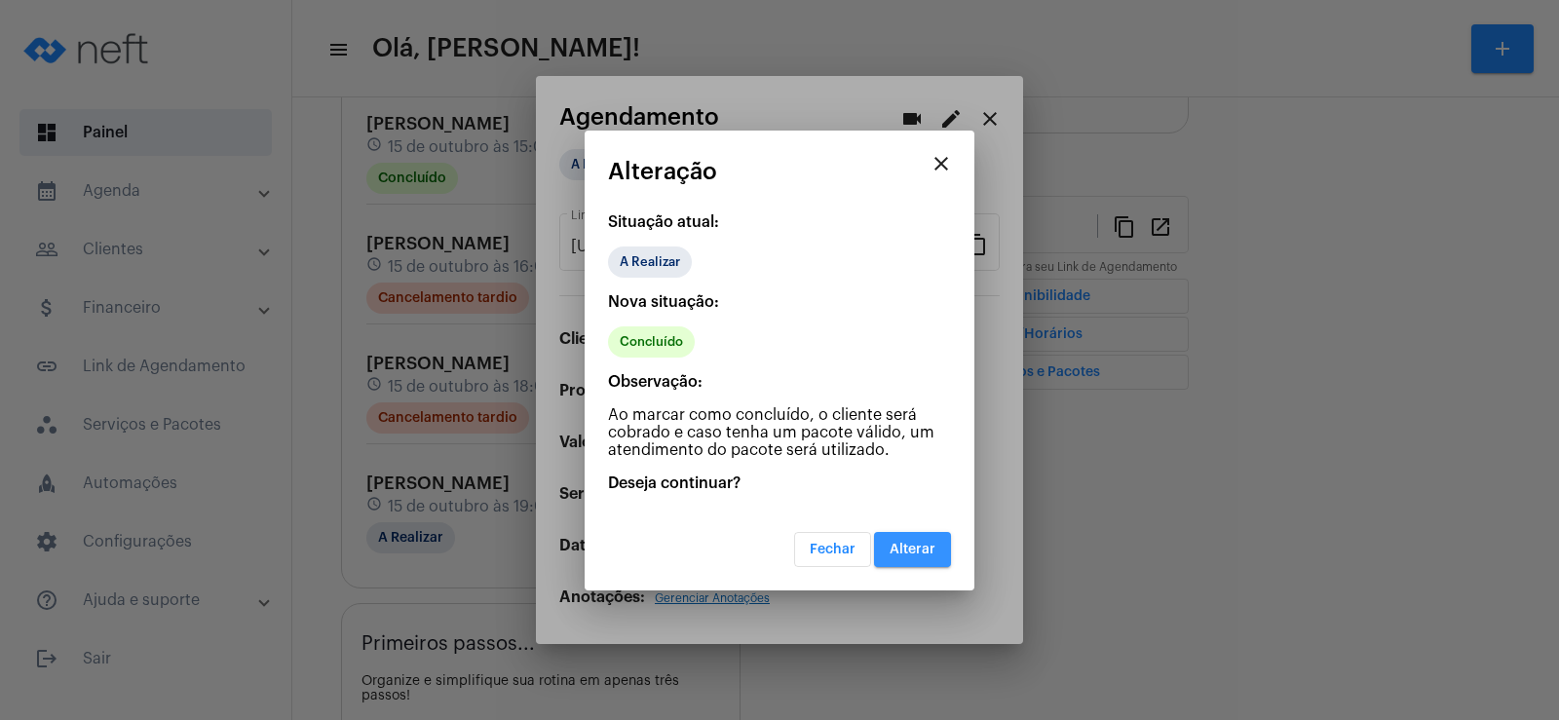
click at [927, 558] on button "Alterar" at bounding box center [912, 549] width 77 height 35
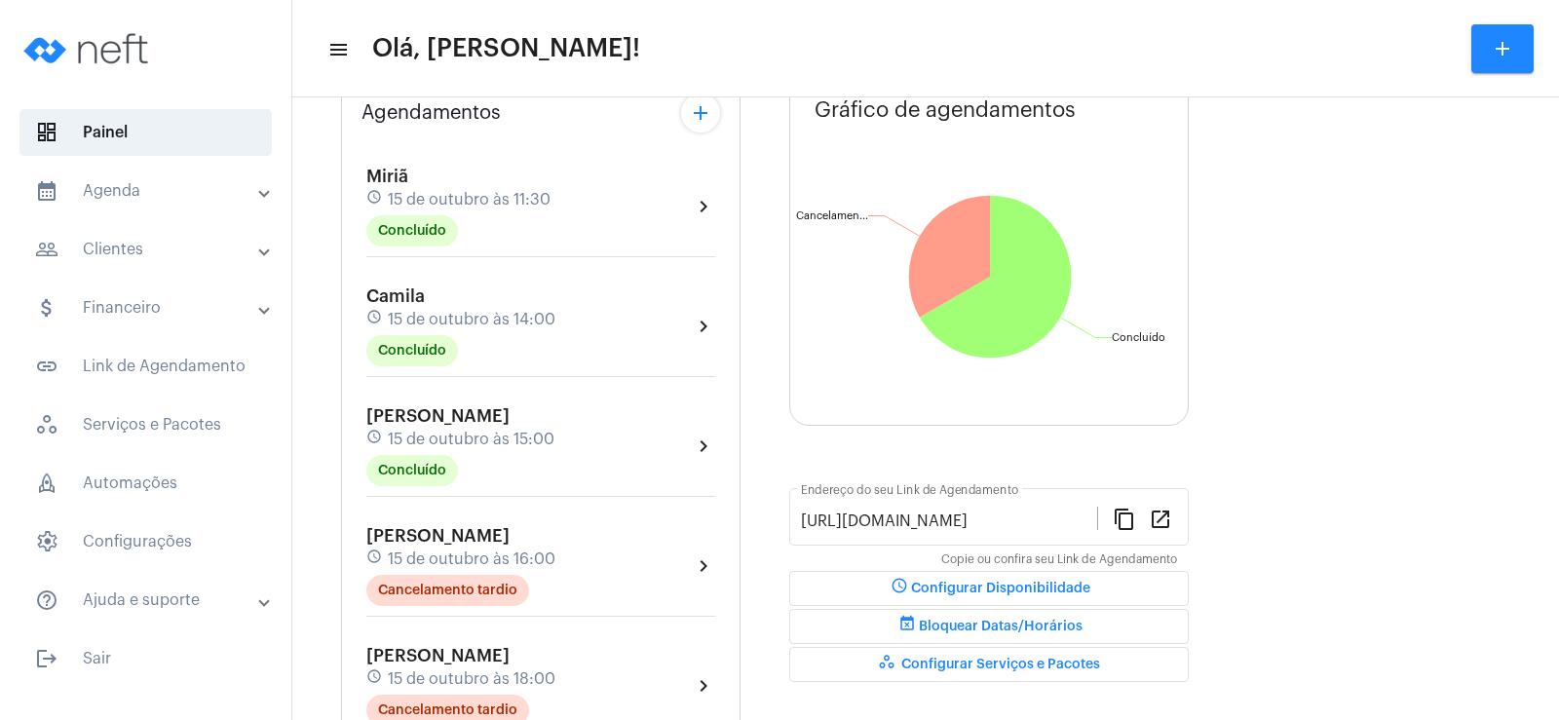
scroll to position [107, 0]
